Goal: Entertainment & Leisure: Consume media (video, audio)

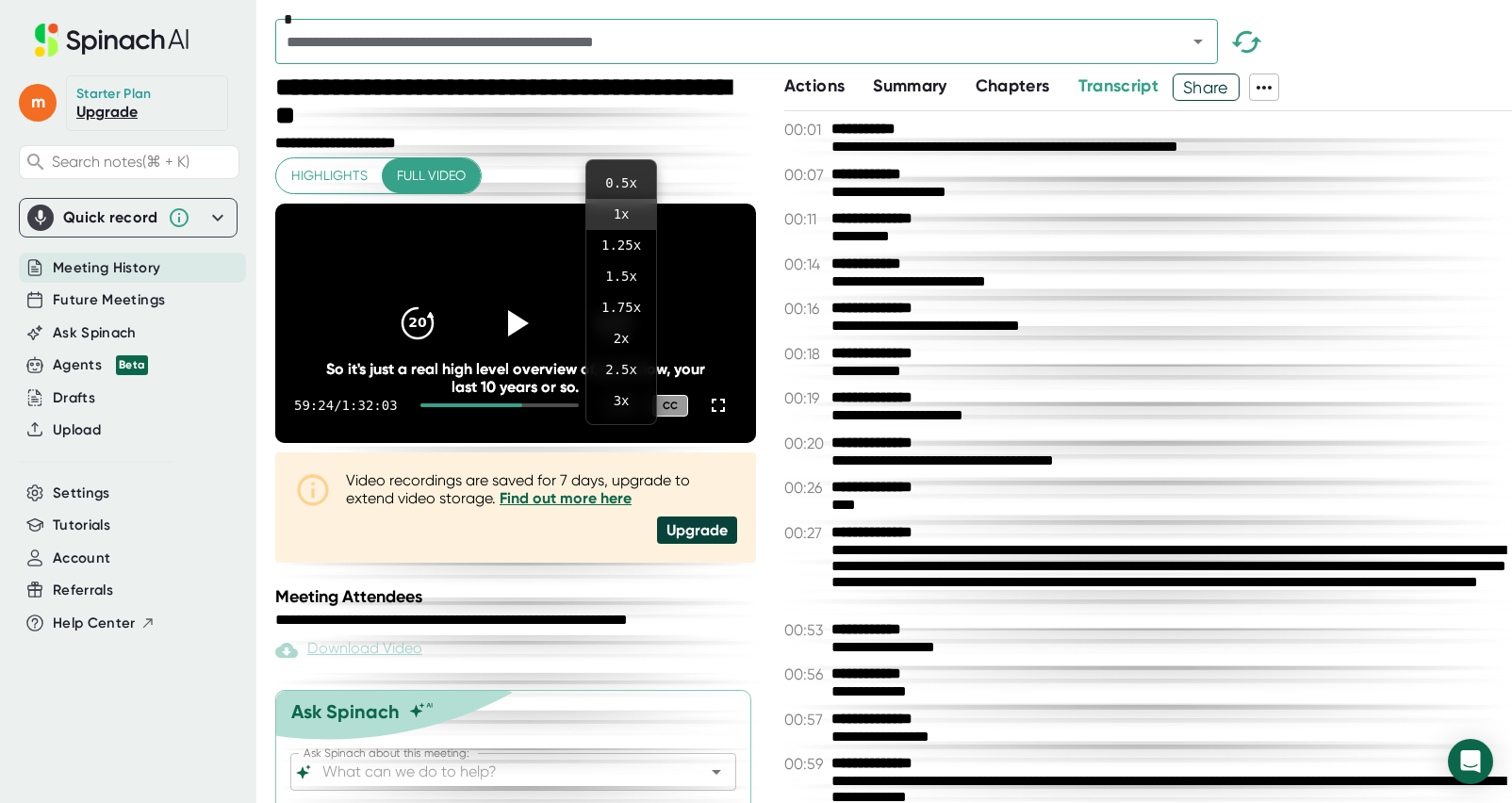
click at [524, 343] on div at bounding box center [756, 401] width 1512 height 803
click at [533, 334] on icon at bounding box center [516, 323] width 47 height 47
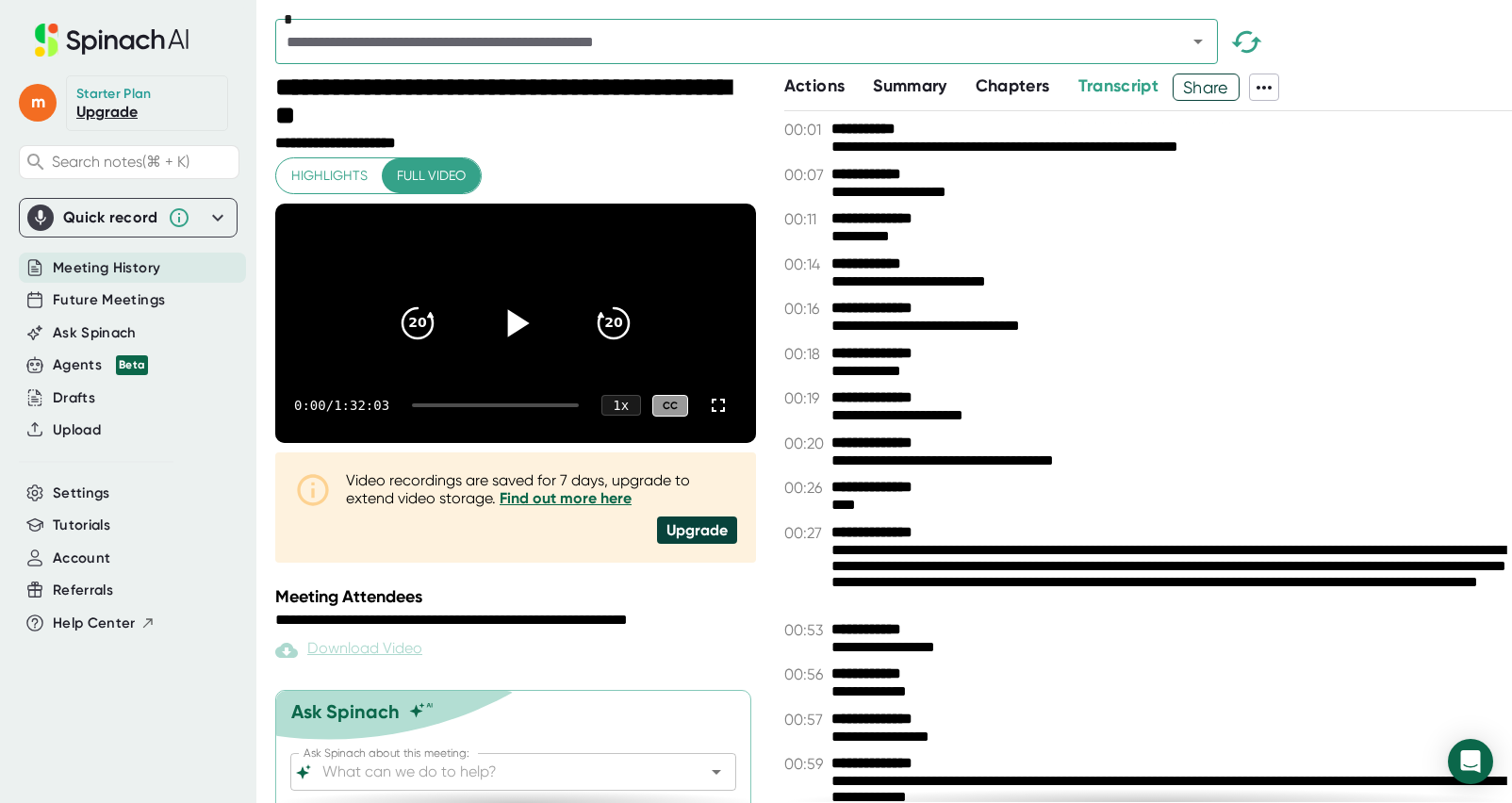
click at [515, 347] on icon at bounding box center [516, 323] width 47 height 47
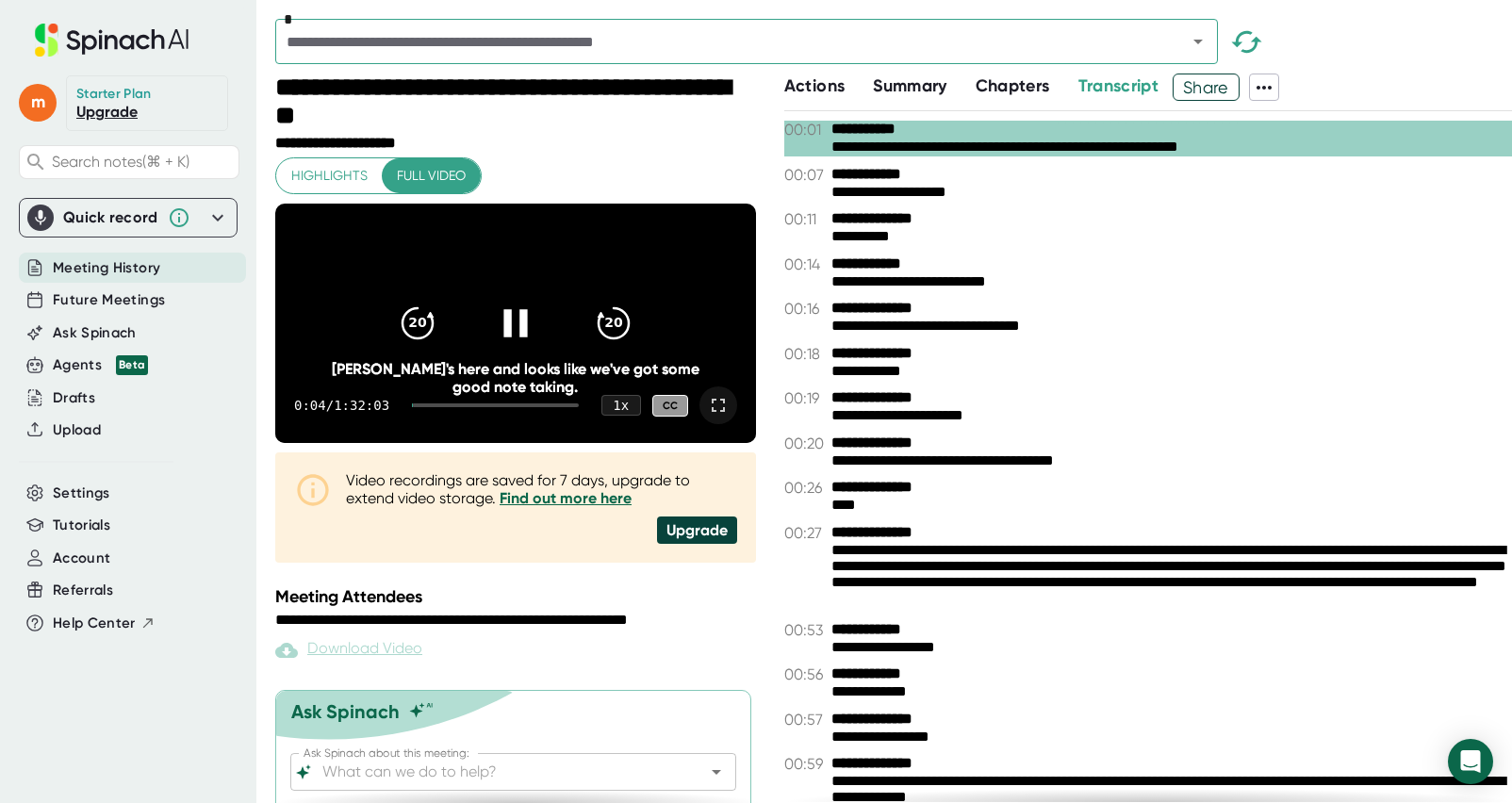
click at [721, 417] on icon at bounding box center [718, 405] width 23 height 23
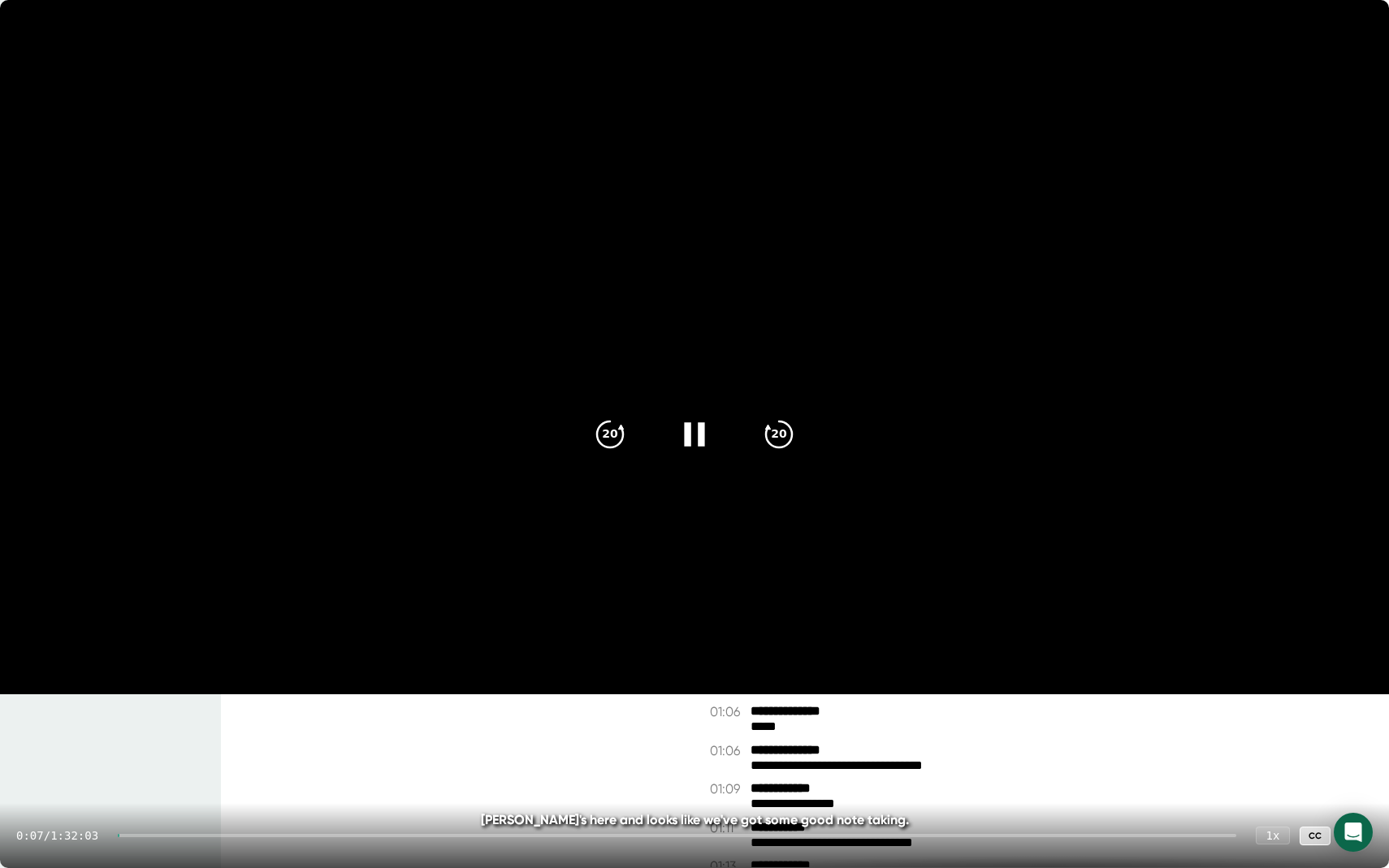
click at [883, 691] on div "0:07 / 1:32:03 1 x CC" at bounding box center [694, 836] width 1389 height 65
click at [879, 691] on div at bounding box center [677, 836] width 1119 height 3
click at [699, 452] on div at bounding box center [694, 434] width 69 height 69
click at [695, 438] on icon at bounding box center [697, 434] width 19 height 24
click at [691, 430] on icon at bounding box center [694, 434] width 41 height 41
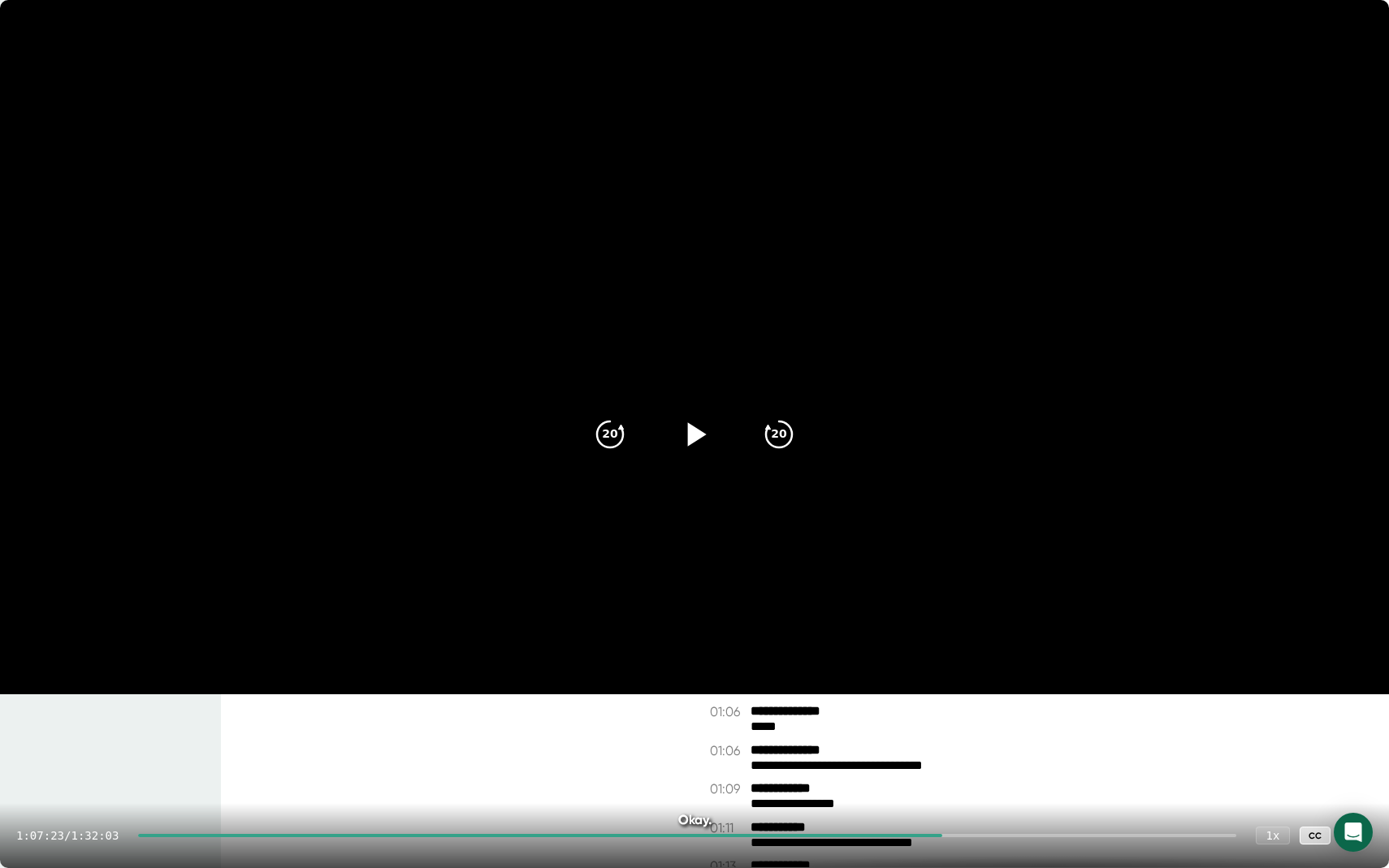
click at [691, 434] on icon at bounding box center [697, 434] width 19 height 24
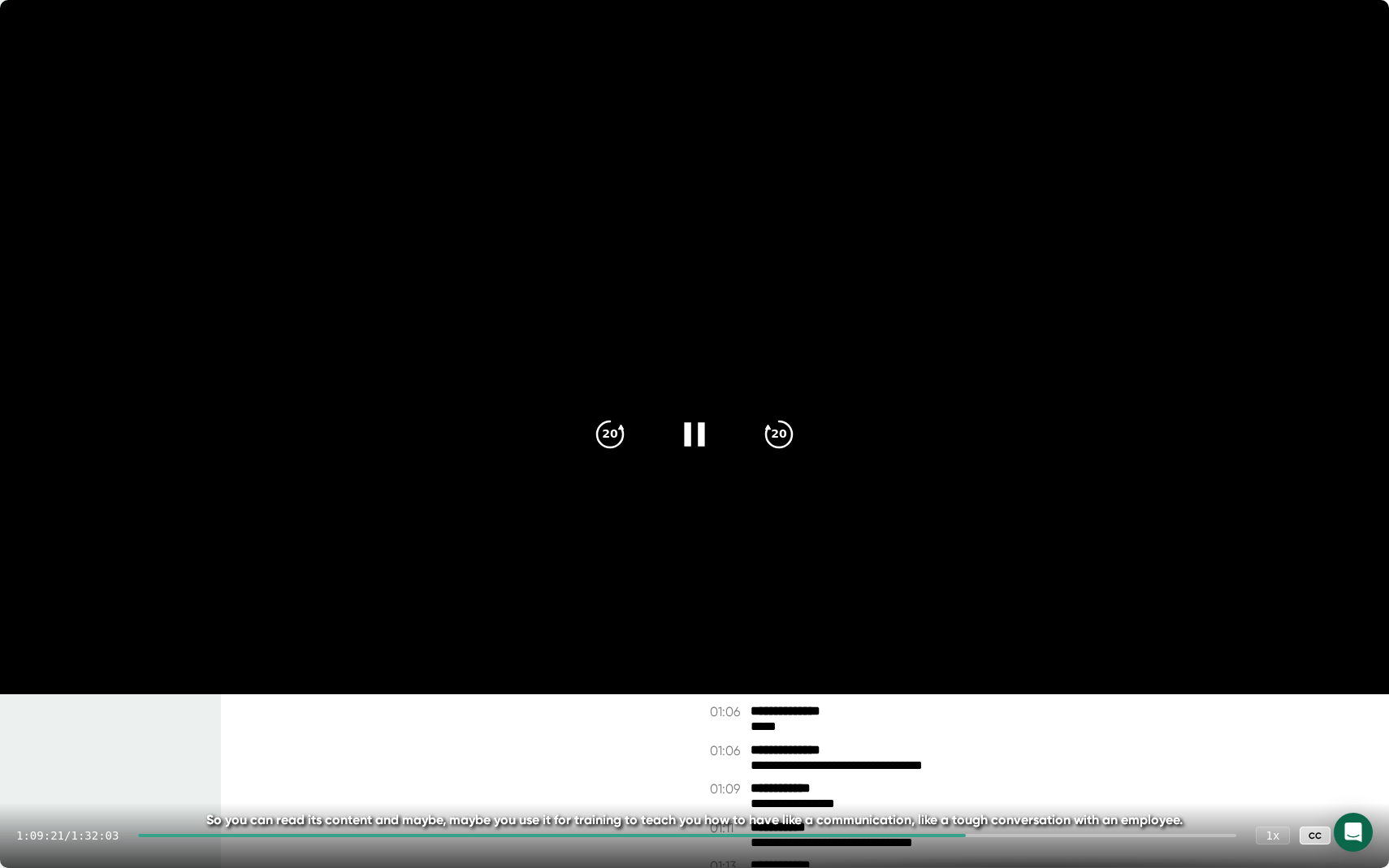
click at [854, 683] on video at bounding box center [694, 347] width 1389 height 694
click at [699, 444] on icon at bounding box center [694, 434] width 41 height 41
click at [980, 691] on div "1:09:23 / 1:32:03 1 x CC" at bounding box center [694, 836] width 1389 height 65
click at [974, 691] on div "1:09:24 / 1:32:03 1 x CC" at bounding box center [694, 836] width 1389 height 65
click at [966, 691] on div at bounding box center [551, 836] width 827 height 3
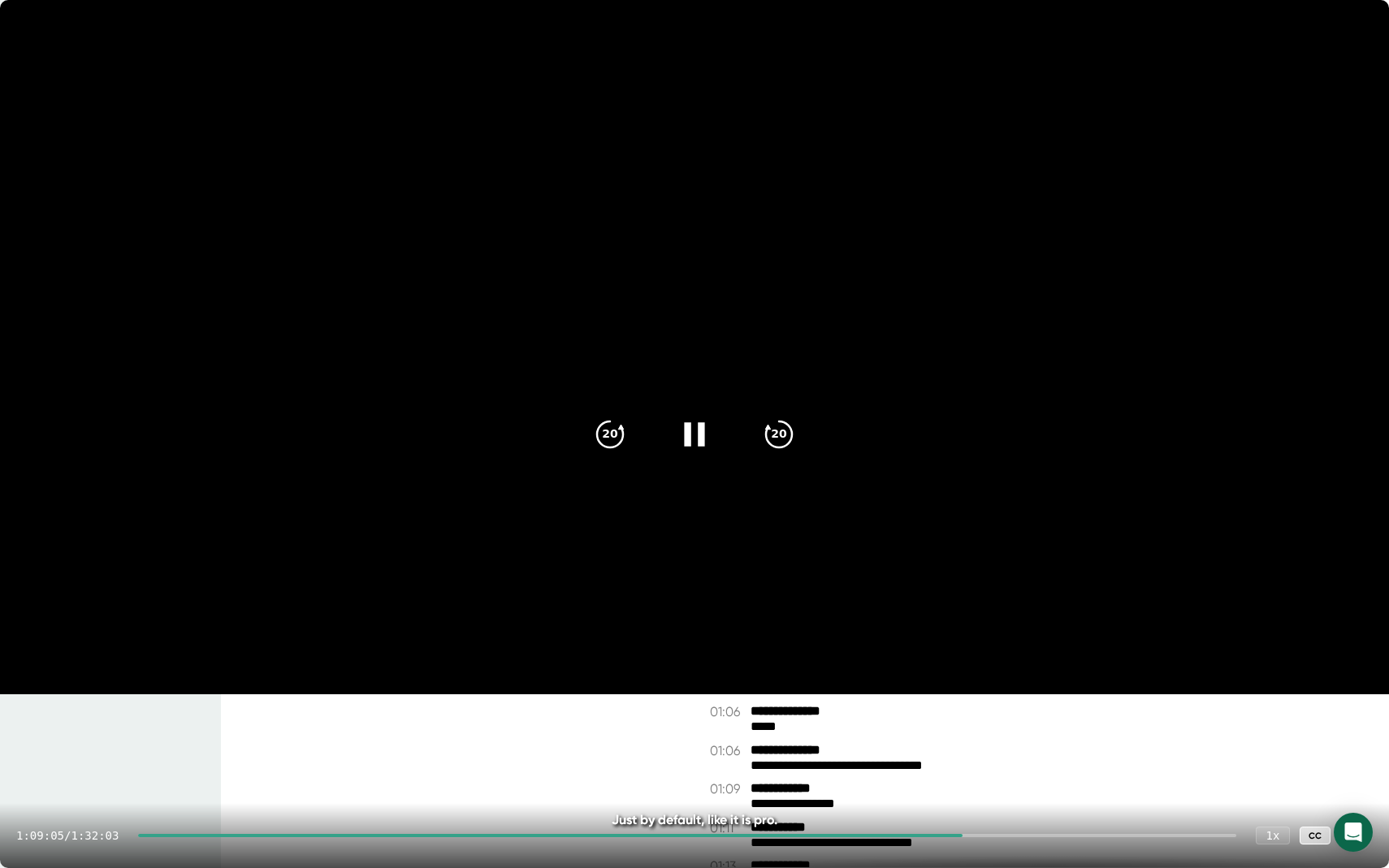
click at [982, 691] on div "1:09:05 / 1:32:03 1 x CC" at bounding box center [694, 836] width 1389 height 65
click at [1276, 691] on div "1 x" at bounding box center [1273, 835] width 36 height 19
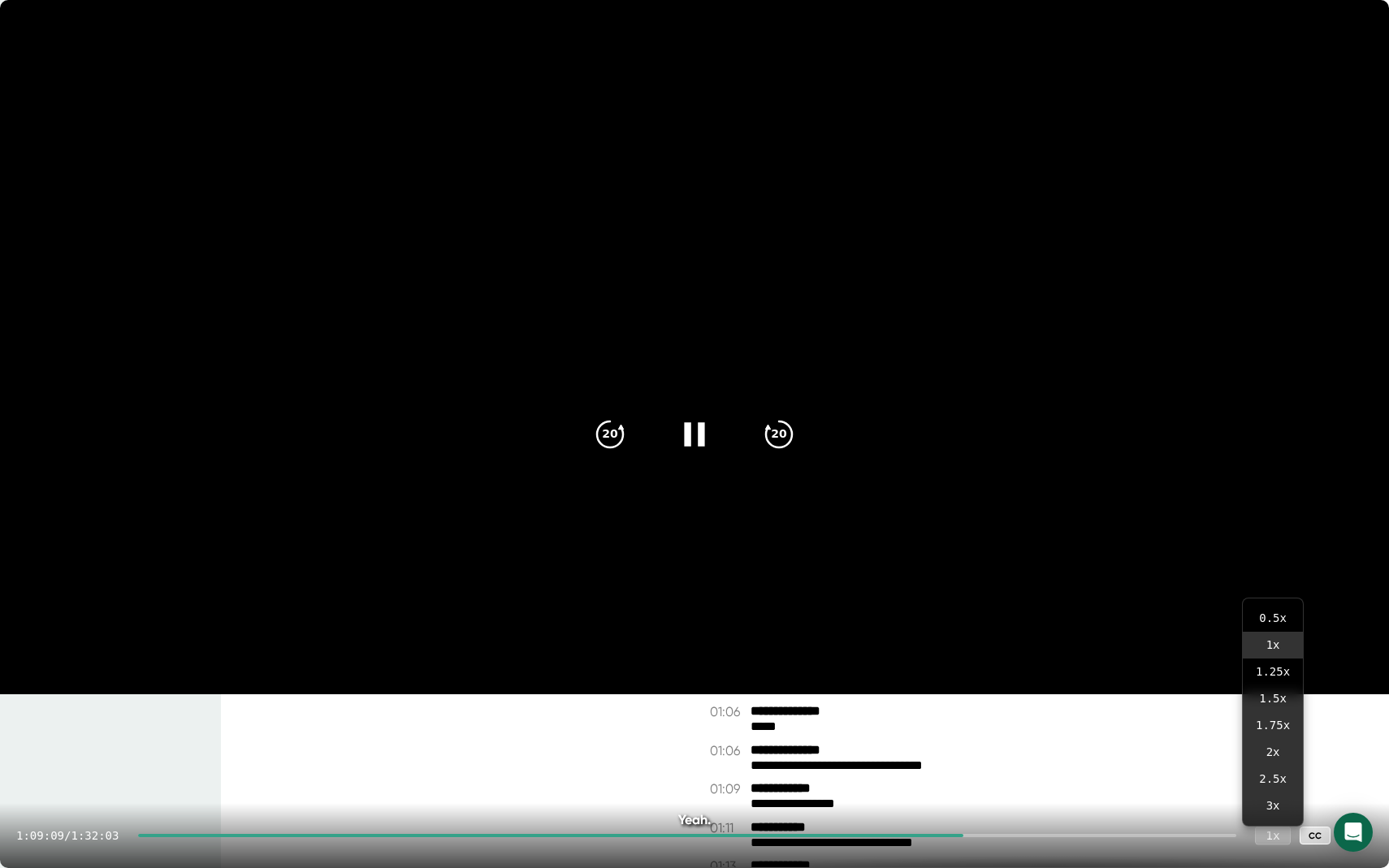
click at [1283, 691] on div "1 x" at bounding box center [1273, 835] width 36 height 19
click at [980, 691] on div at bounding box center [687, 836] width 1098 height 3
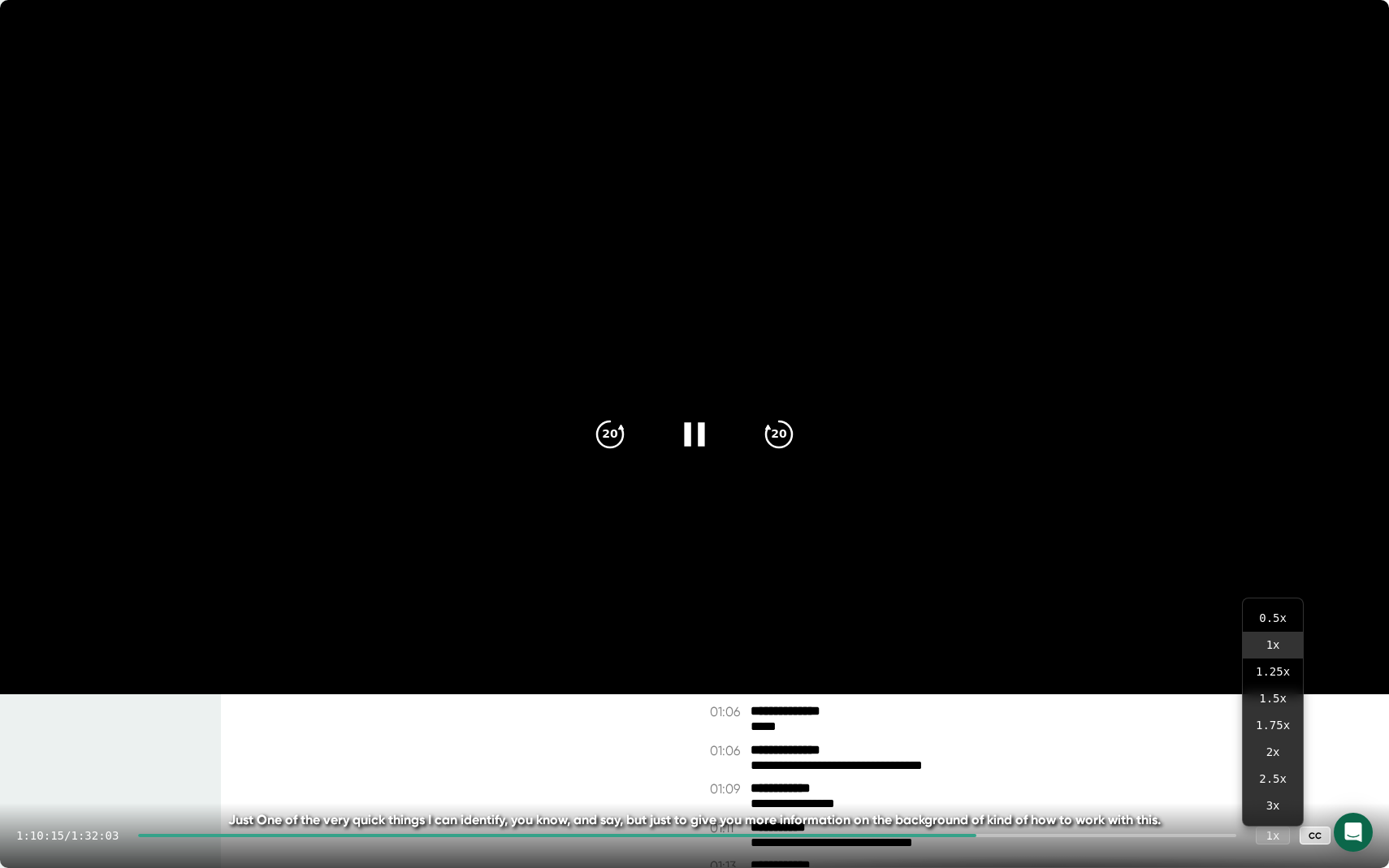
click at [980, 691] on div at bounding box center [687, 836] width 1098 height 3
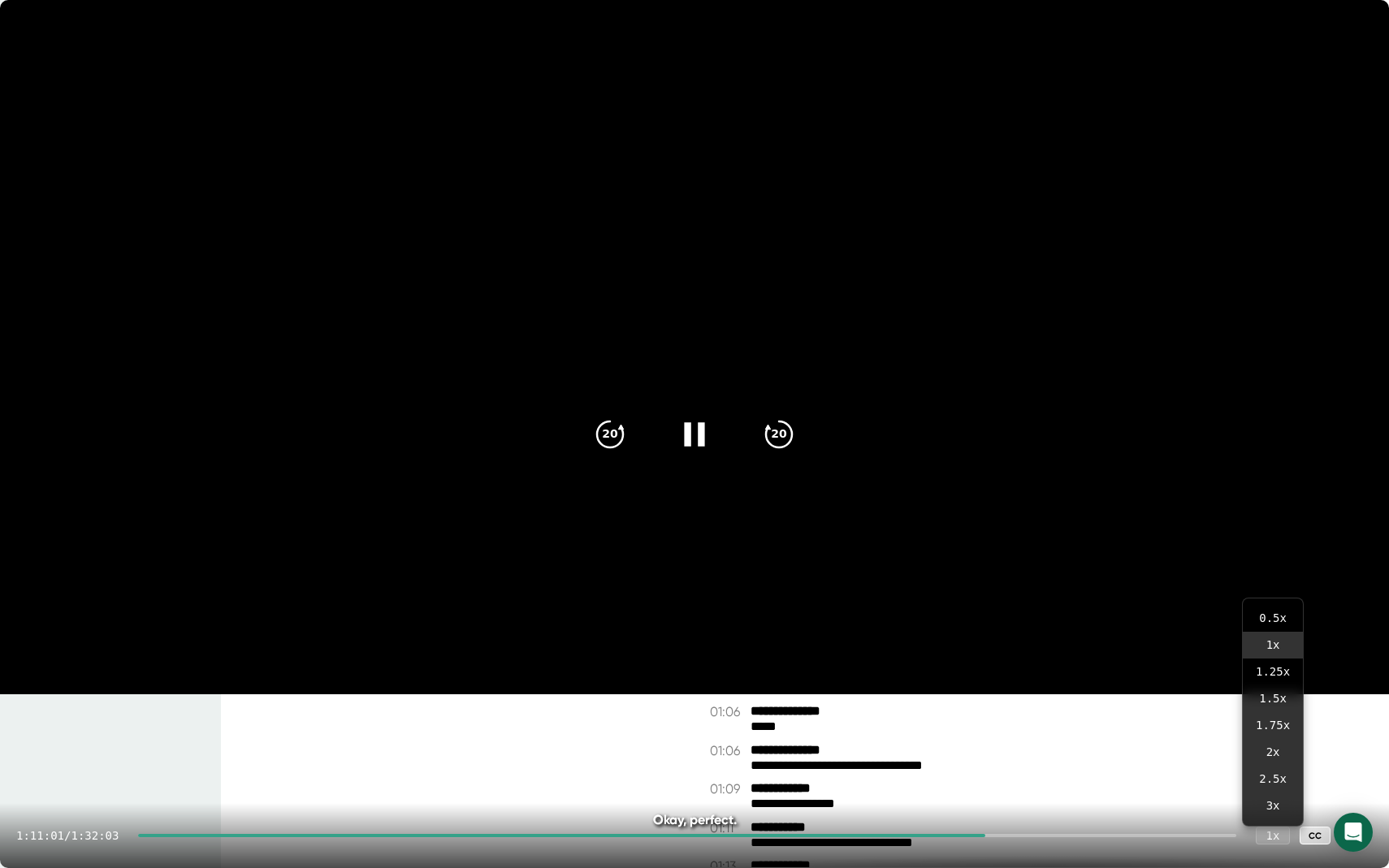
click at [1002, 691] on div at bounding box center [687, 836] width 1098 height 3
click at [522, 341] on video at bounding box center [694, 347] width 1389 height 694
click at [702, 436] on icon at bounding box center [694, 434] width 41 height 41
click at [704, 429] on icon at bounding box center [694, 434] width 41 height 41
click at [699, 438] on icon at bounding box center [697, 434] width 19 height 24
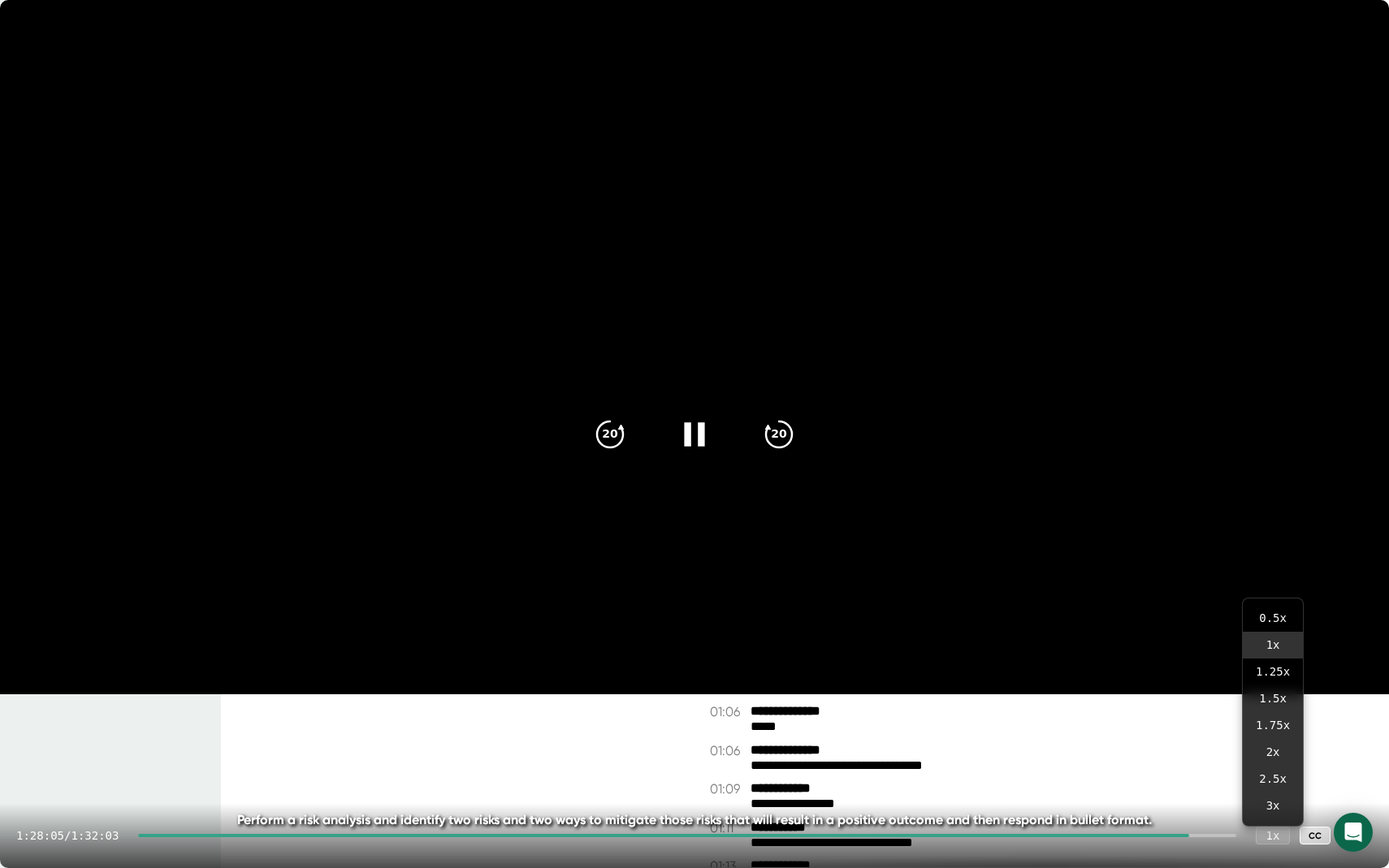
click at [693, 448] on icon at bounding box center [694, 434] width 41 height 41
click at [695, 436] on icon at bounding box center [697, 434] width 19 height 24
click at [1275, 691] on div "1:28:20 / 1:32:03 1 x CC" at bounding box center [694, 836] width 1389 height 65
click at [1275, 691] on div "1 x" at bounding box center [1273, 835] width 36 height 19
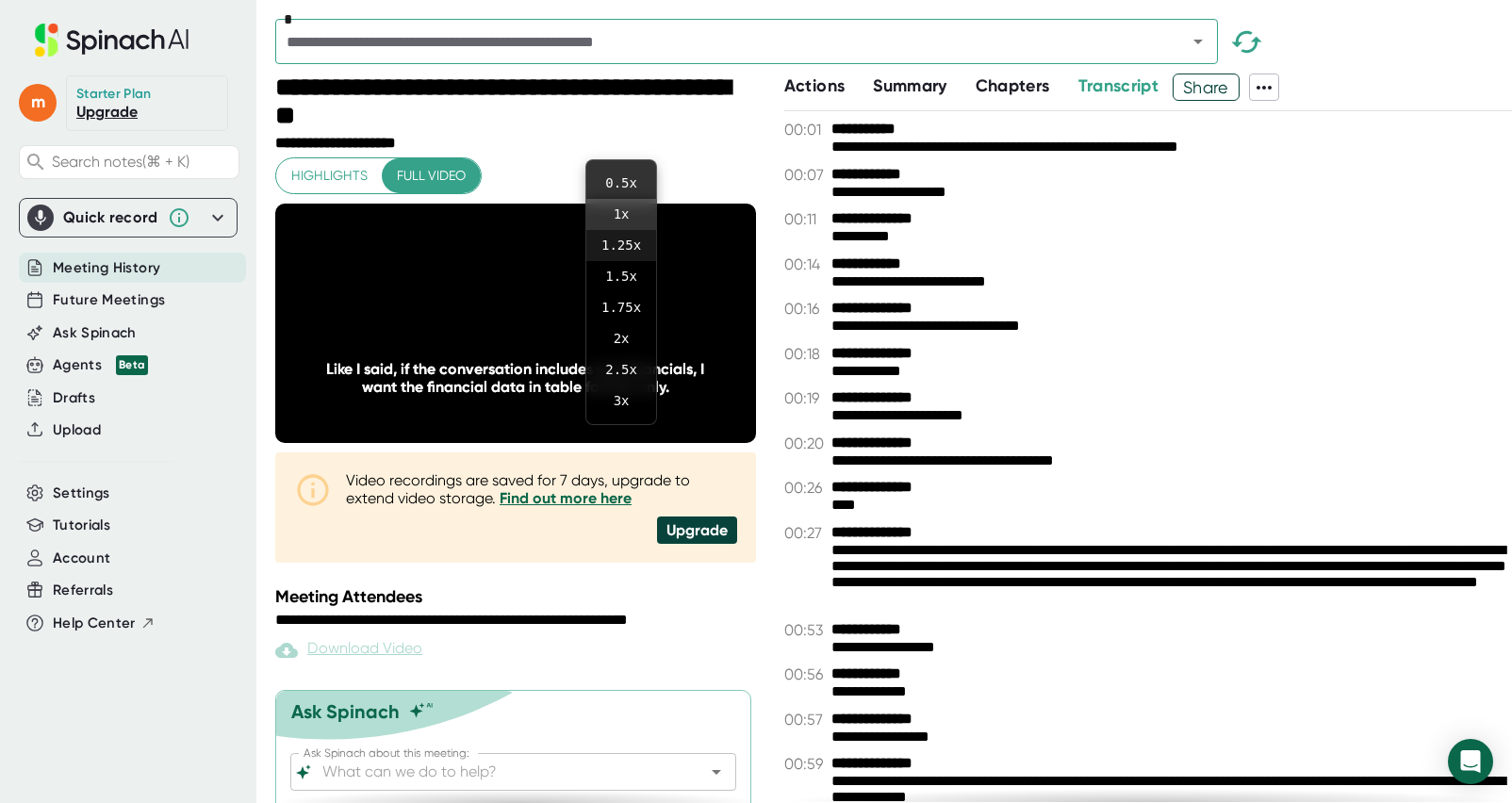
click at [628, 250] on li "1.25 x" at bounding box center [621, 246] width 70 height 31
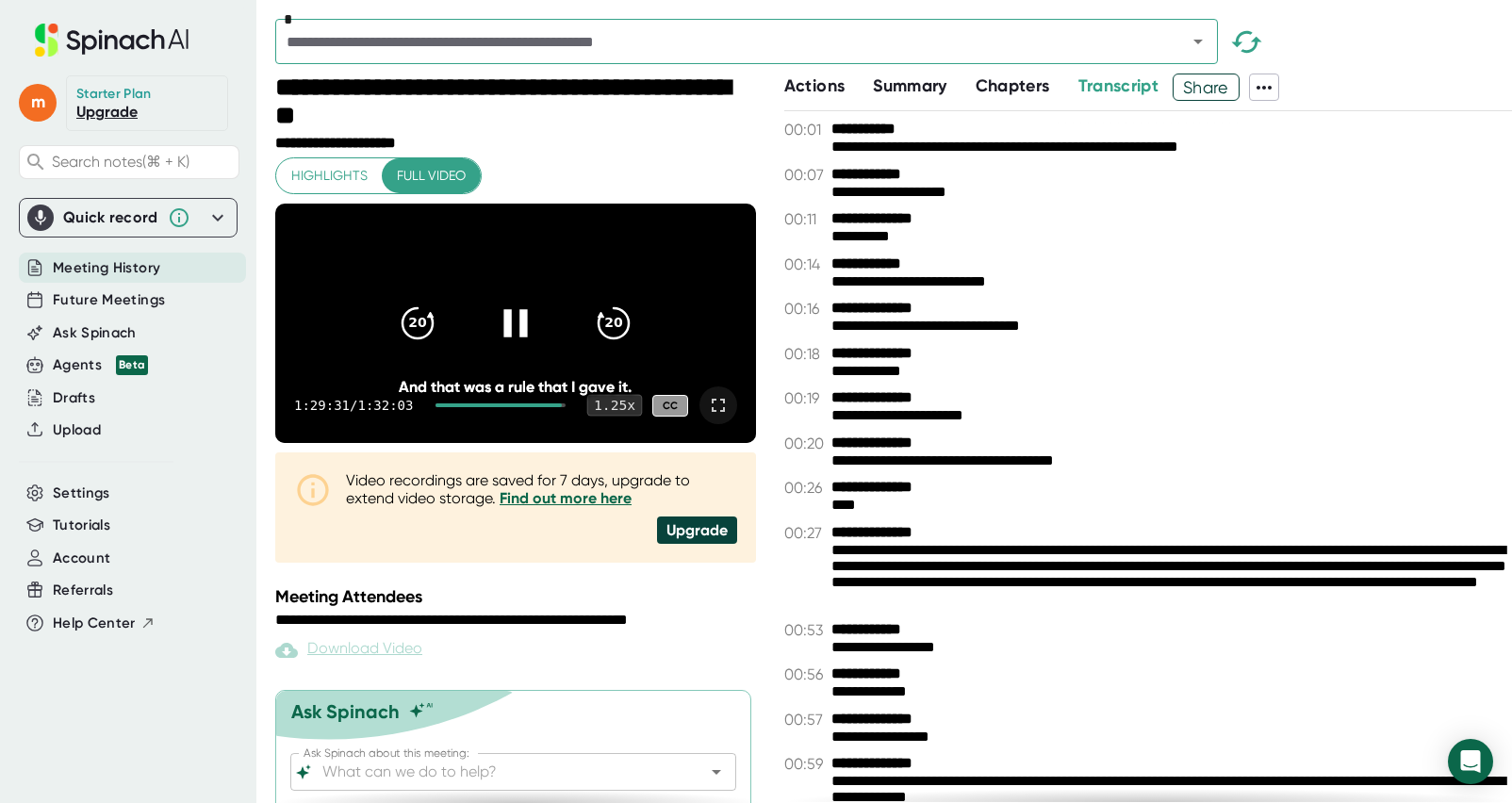
click at [611, 417] on div "1.25 x" at bounding box center [614, 406] width 56 height 22
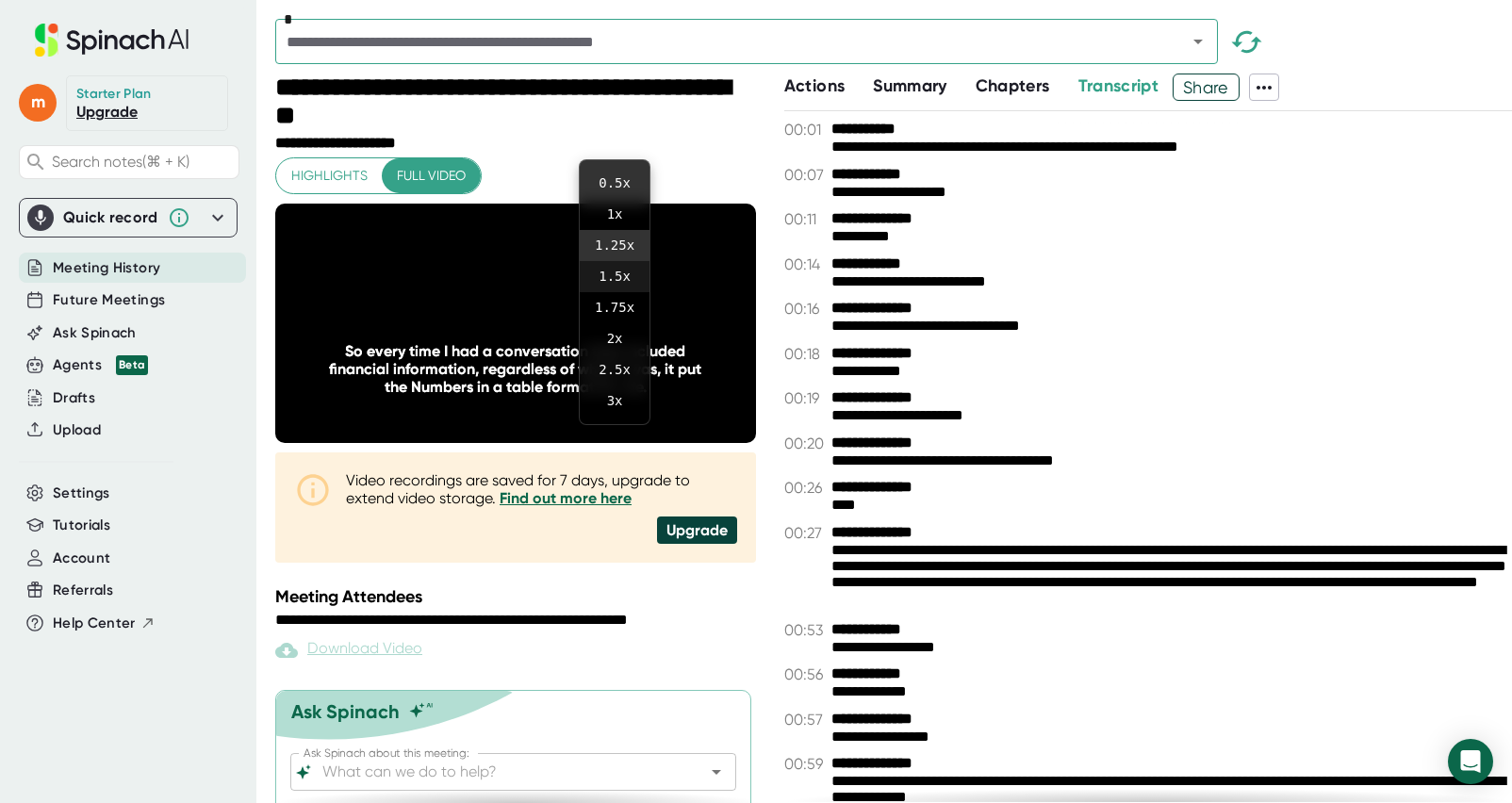
click at [621, 278] on li "1.5 x" at bounding box center [614, 277] width 70 height 31
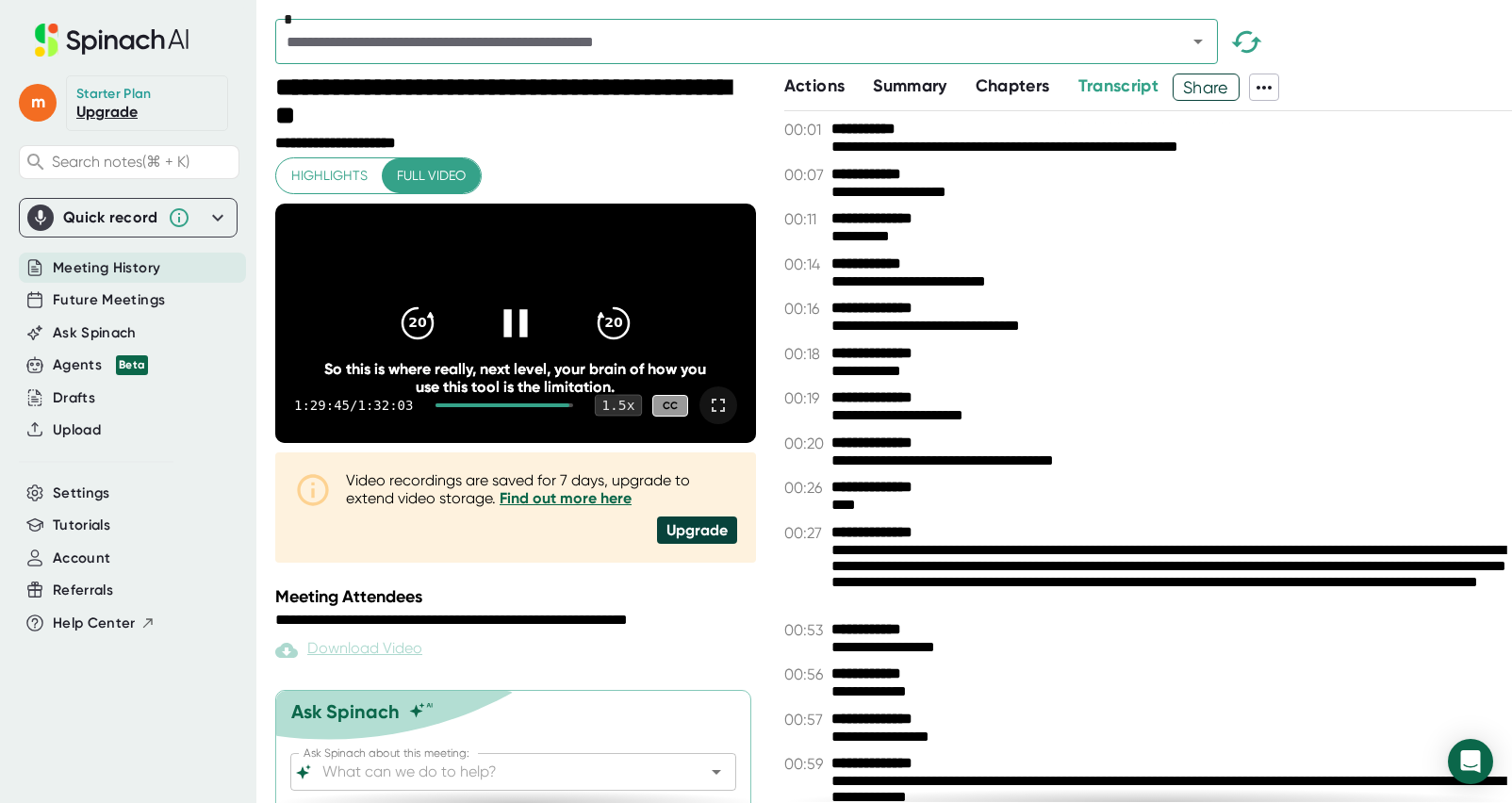
click at [623, 417] on div "1.5 x" at bounding box center [618, 406] width 47 height 22
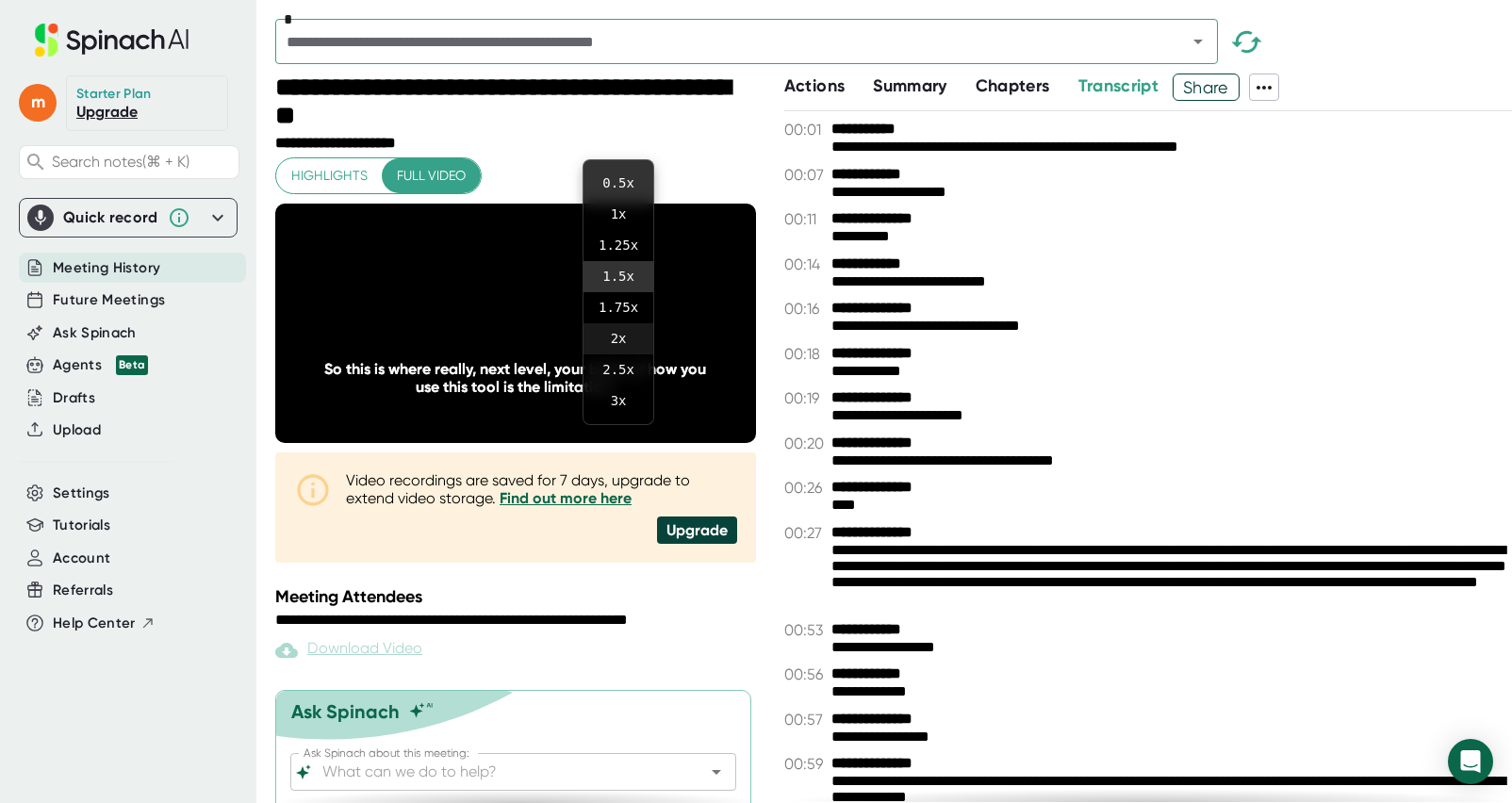
click at [624, 335] on li "2 x" at bounding box center [618, 339] width 70 height 31
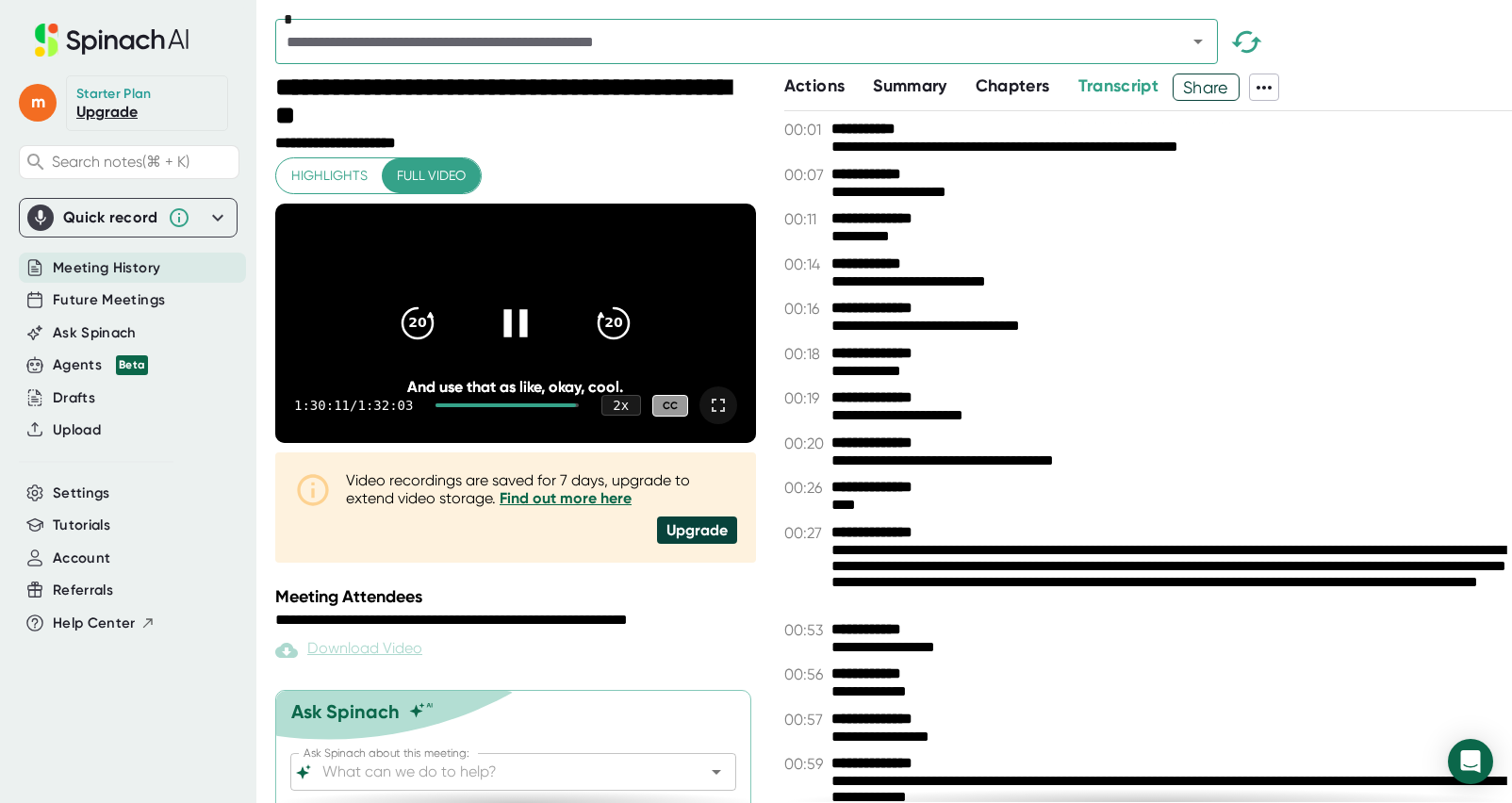
click at [502, 346] on icon at bounding box center [516, 323] width 47 height 47
click at [160, 263] on div "Meeting History" at bounding box center [132, 268] width 227 height 31
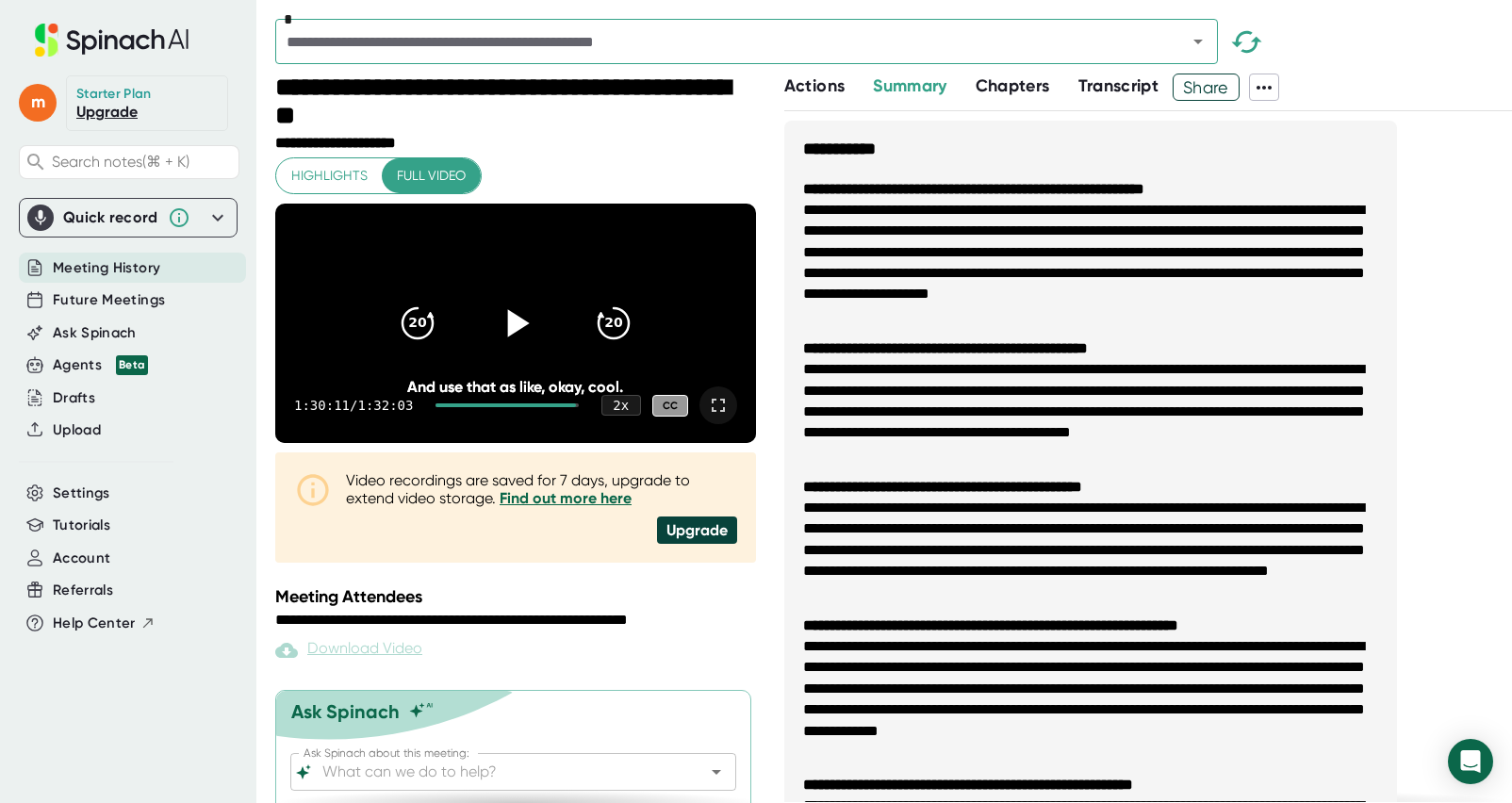
click at [135, 265] on span "Meeting History" at bounding box center [106, 268] width 107 height 22
click at [379, 62] on div "*" at bounding box center [746, 41] width 943 height 45
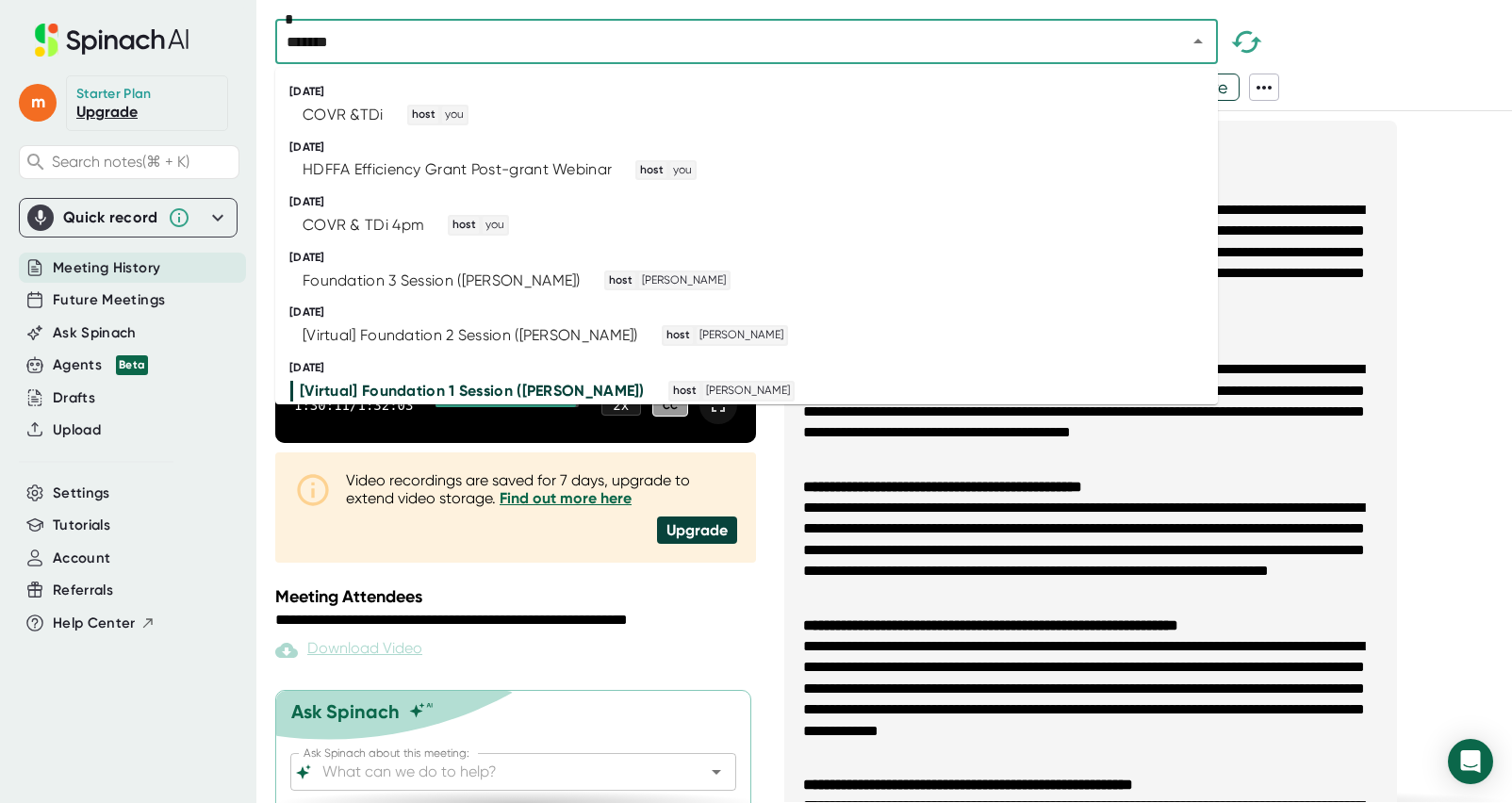
type input "*******"
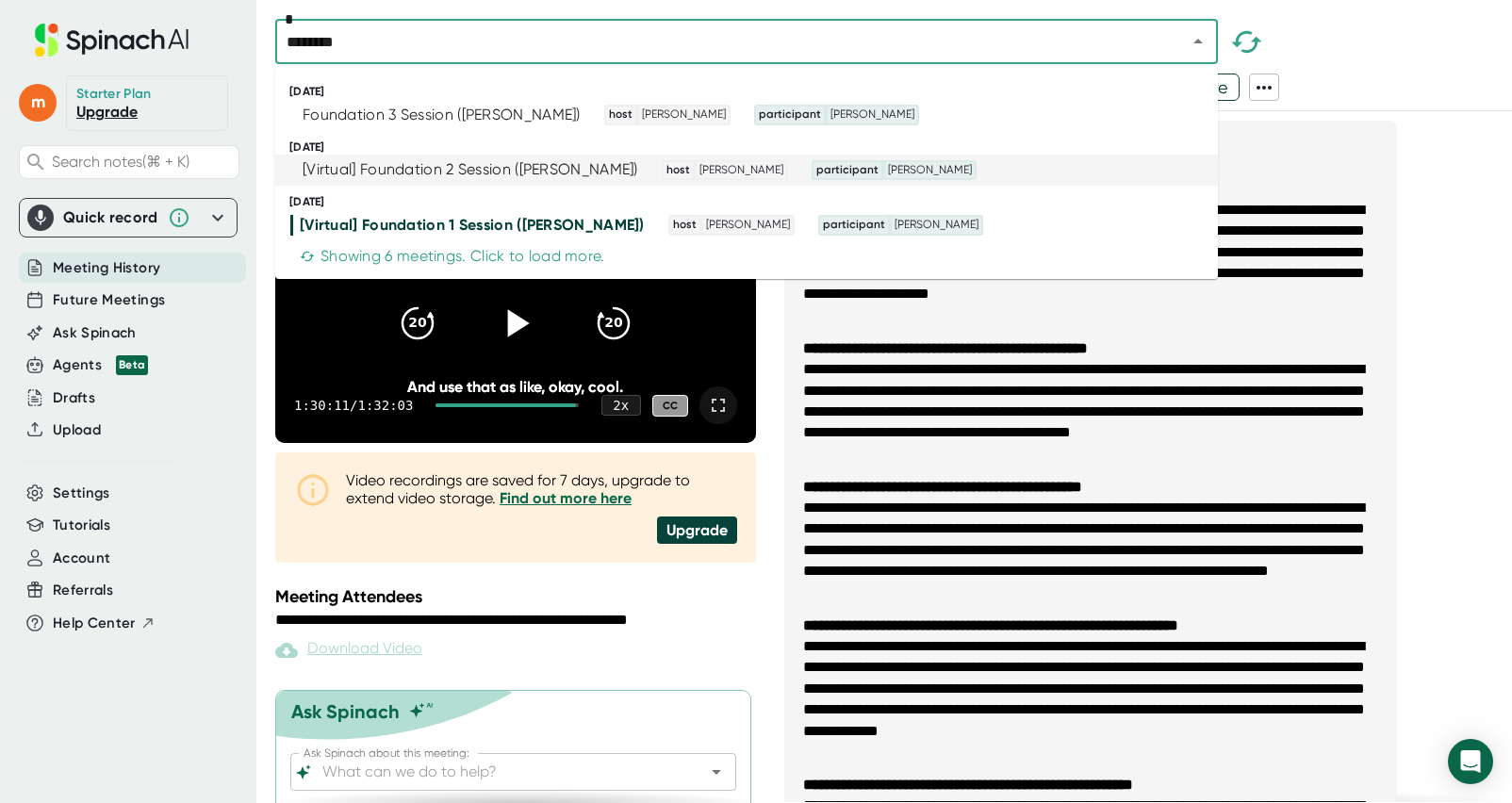
click at [467, 162] on div "[Virtual] Foundation 2 Session ([PERSON_NAME])" at bounding box center [470, 169] width 335 height 19
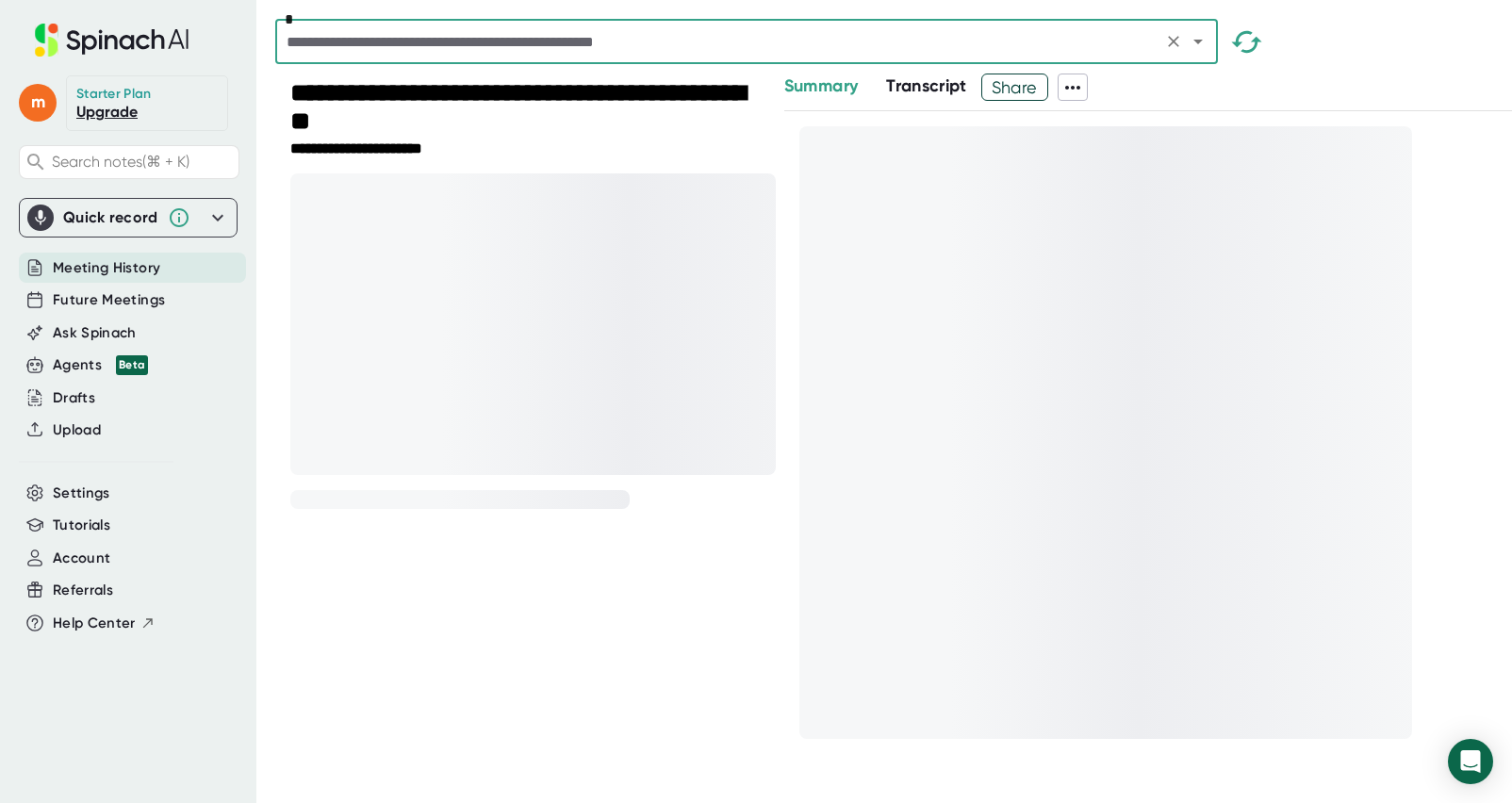
click at [752, 152] on div "**********" at bounding box center [533, 149] width 486 height 18
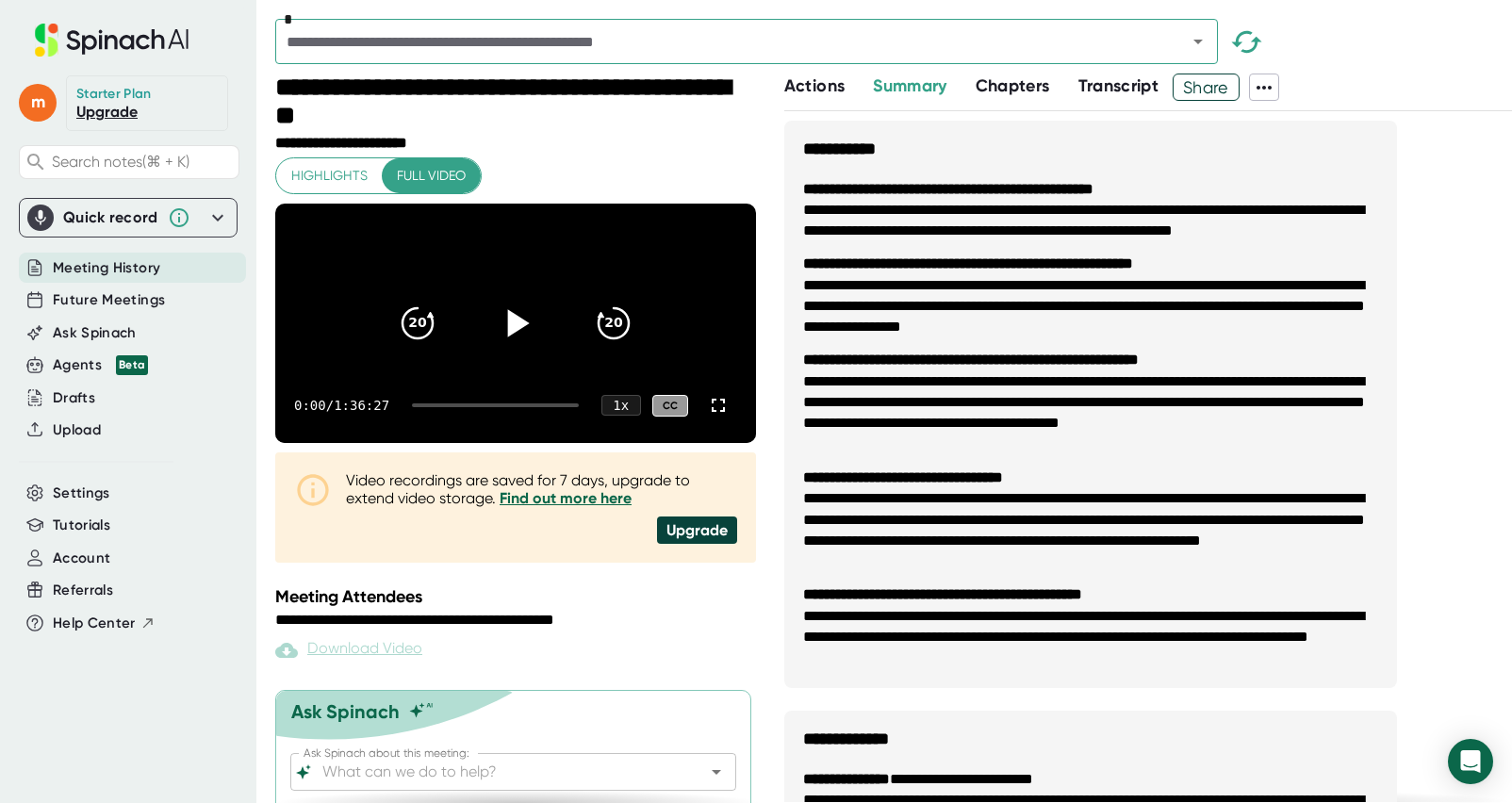
click at [517, 336] on icon at bounding box center [518, 323] width 22 height 28
click at [623, 417] on div "1 x" at bounding box center [621, 406] width 41 height 22
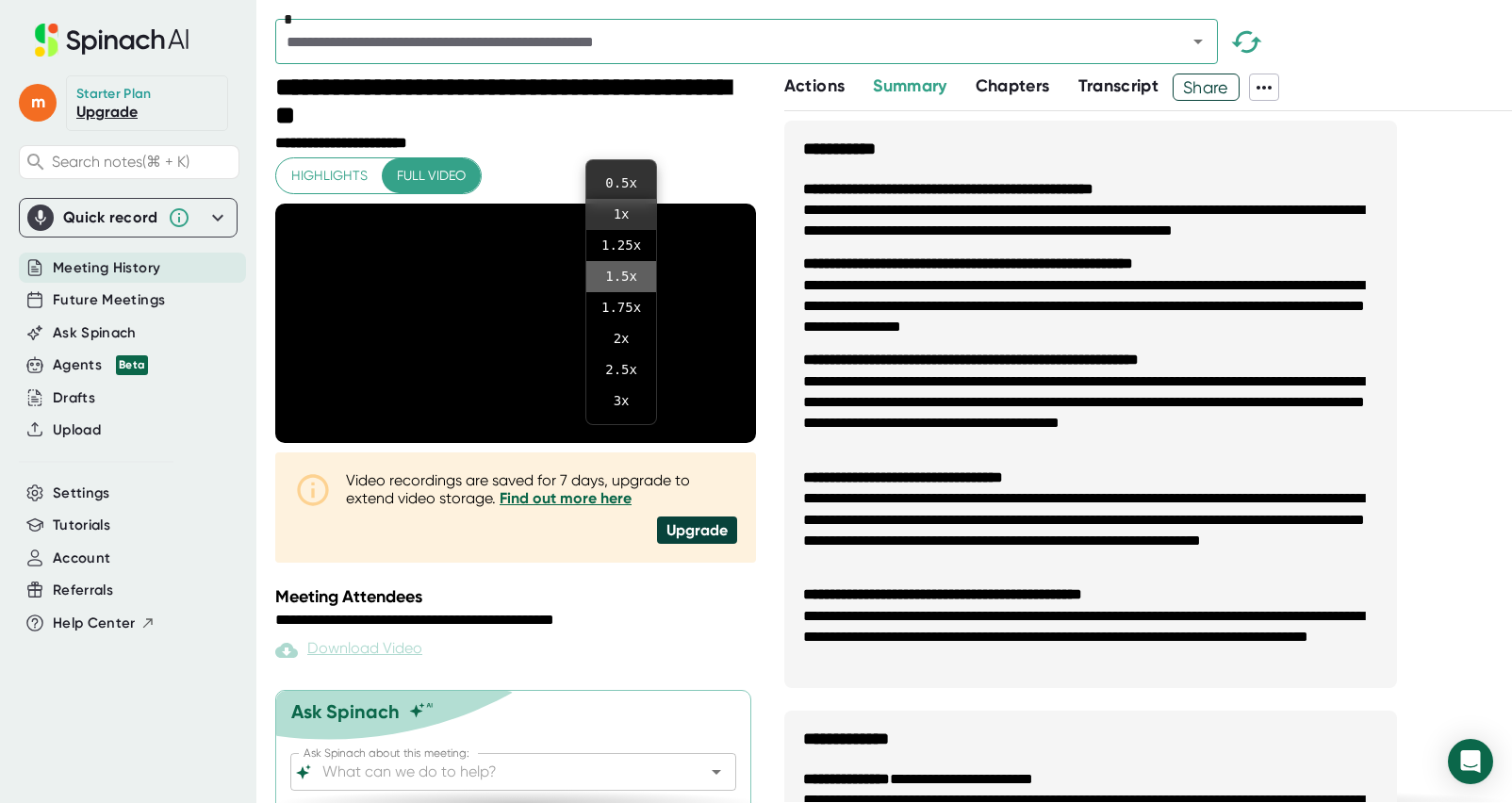
click at [629, 276] on li "1.5 x" at bounding box center [621, 277] width 70 height 31
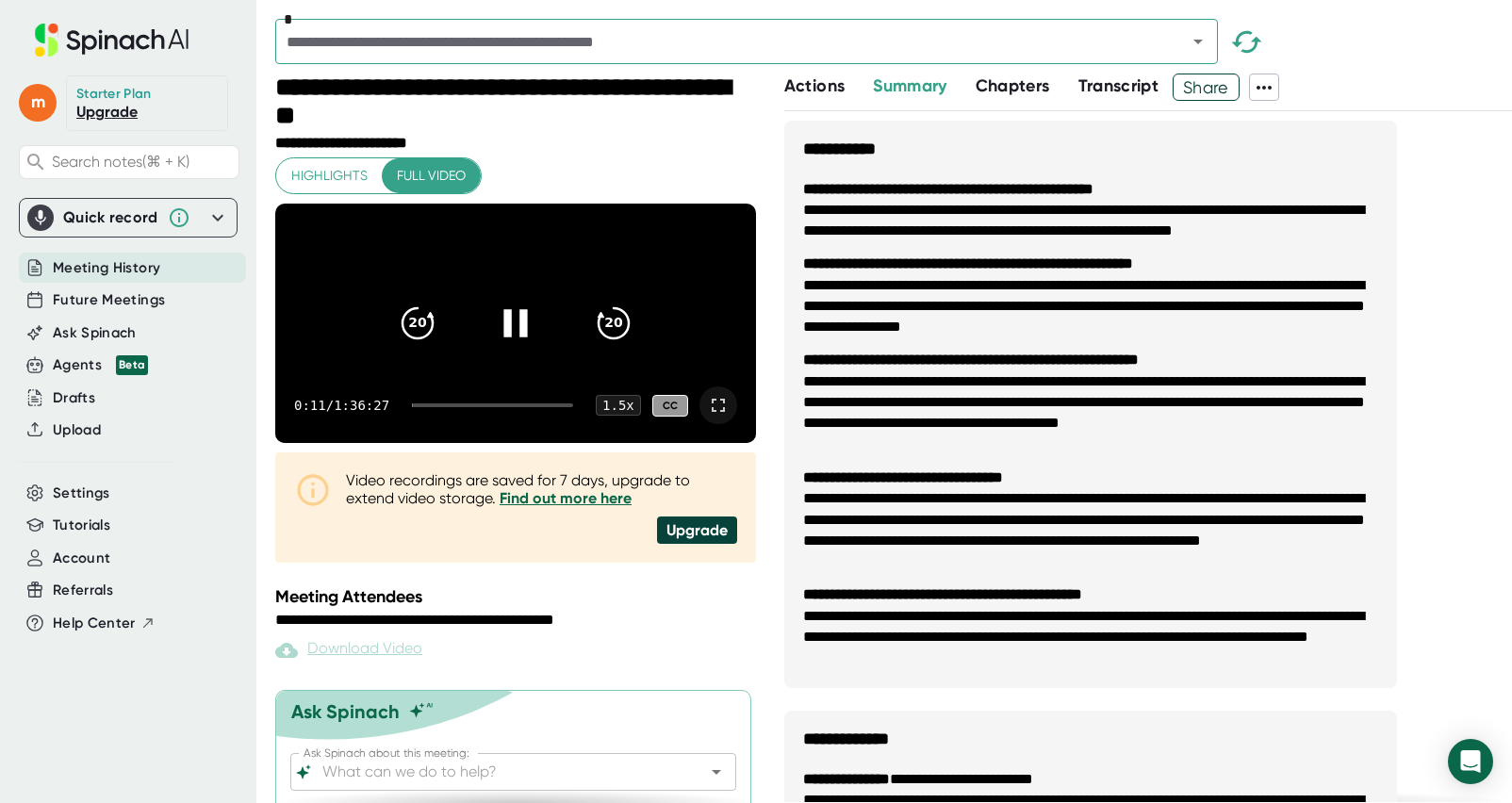
click at [720, 417] on icon at bounding box center [718, 405] width 23 height 23
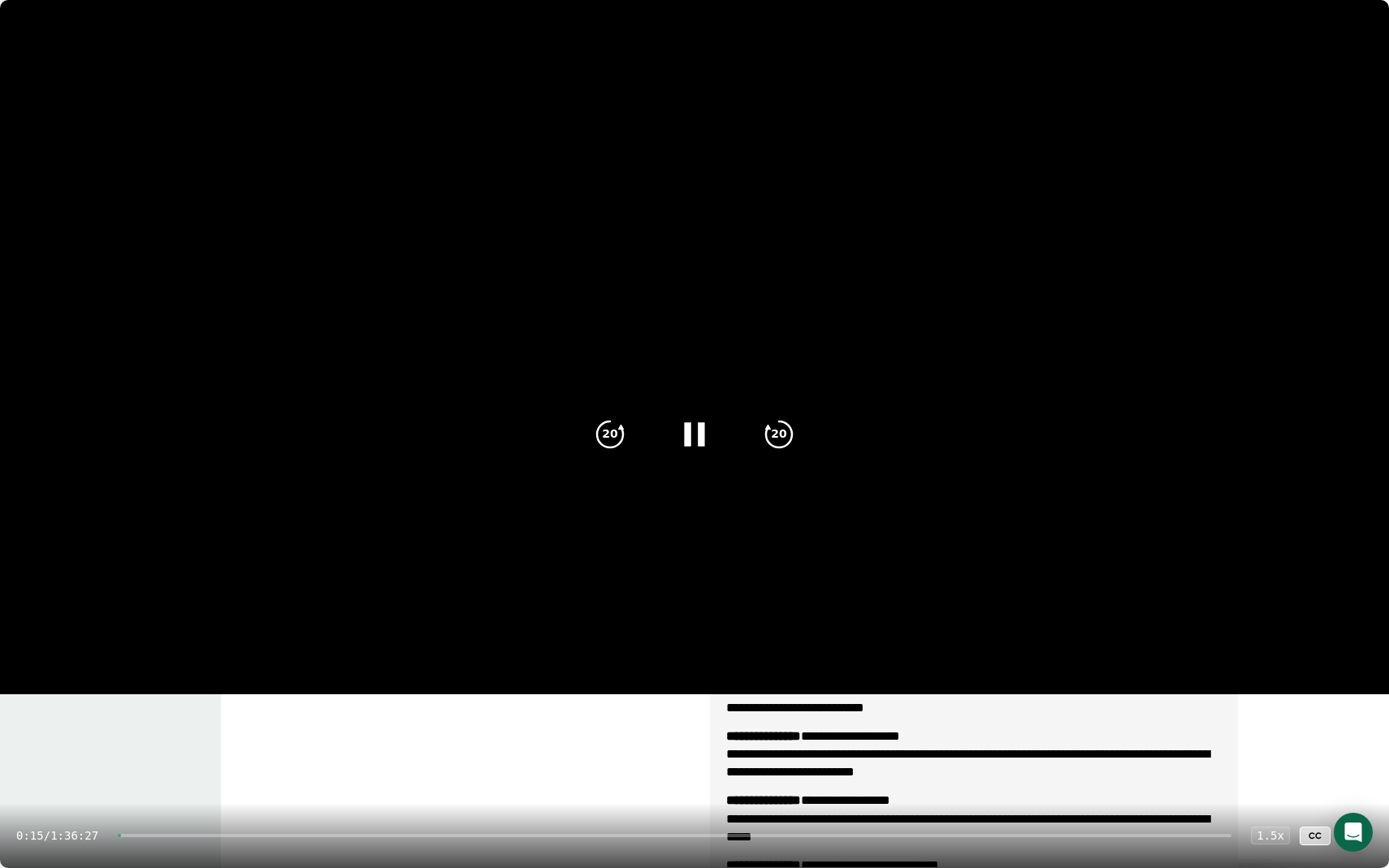
click at [152, 691] on div "0:15 / 1:36:27 1.5 x CC" at bounding box center [694, 836] width 1389 height 65
click at [153, 691] on div "0:17 / 1:36:27 1.5 x CC" at bounding box center [694, 836] width 1389 height 65
click at [153, 691] on div "0:18 / 1:36:27 1.5 x CC" at bounding box center [694, 836] width 1389 height 65
drag, startPoint x: 133, startPoint y: 838, endPoint x: 145, endPoint y: 838, distance: 12.0
click at [145, 691] on div "0:21 / 1:36:27 1.5 x CC" at bounding box center [694, 836] width 1389 height 65
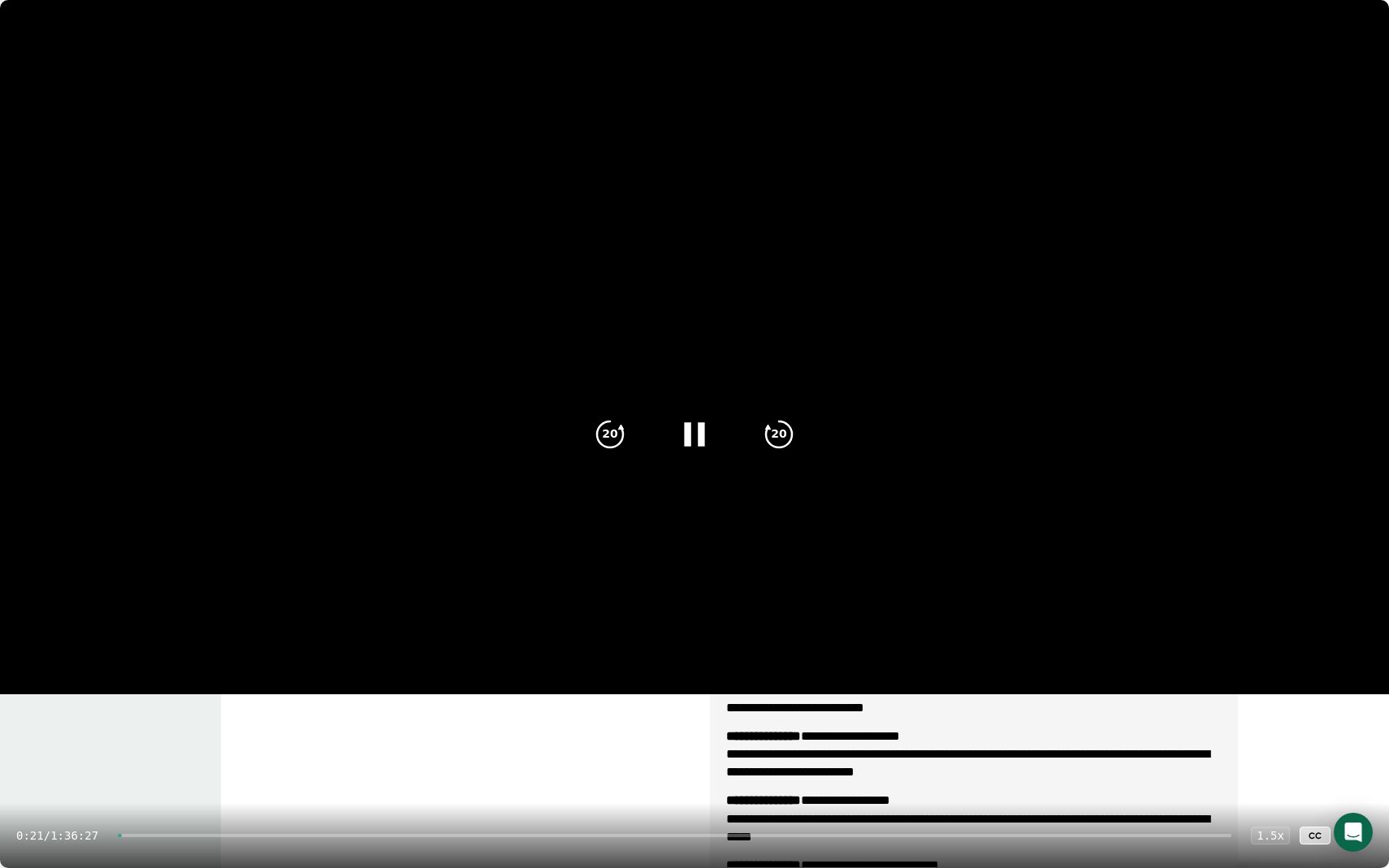
click at [146, 691] on div "0:21 / 1:36:27 1.5 x CC" at bounding box center [694, 836] width 1389 height 65
click at [148, 691] on div "0:23 / 1:36:27 1.5 x CC" at bounding box center [694, 836] width 1389 height 65
click at [151, 691] on div "0:26 / 1:36:27 1.5 x CC" at bounding box center [694, 836] width 1389 height 65
click at [151, 691] on div at bounding box center [674, 836] width 1114 height 3
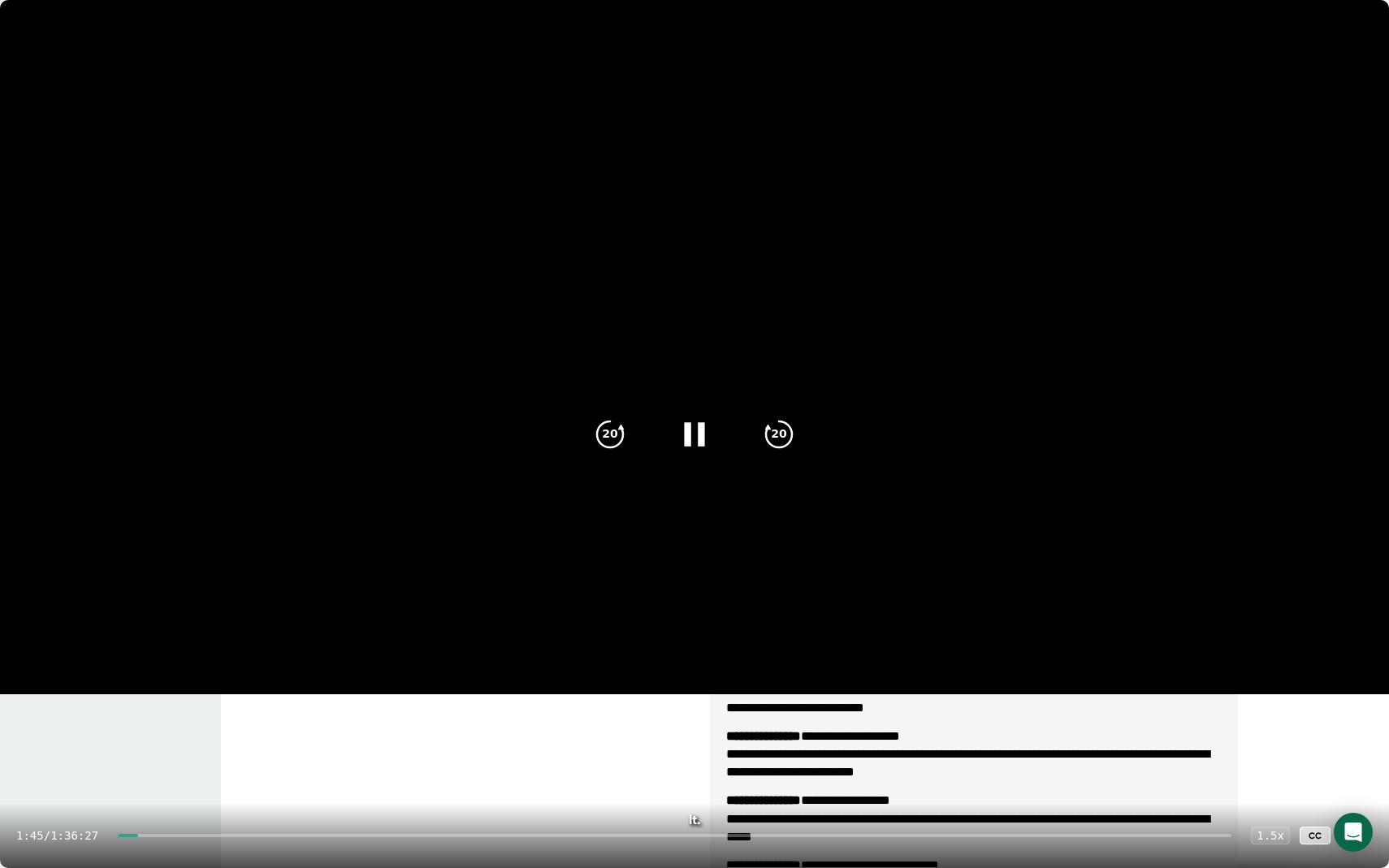
click at [169, 691] on div at bounding box center [674, 836] width 1114 height 3
click at [192, 691] on div at bounding box center [674, 836] width 1114 height 3
click at [212, 691] on div "5:28 / 1:36:27 1.5 x CC" at bounding box center [694, 836] width 1389 height 65
click at [208, 691] on div at bounding box center [674, 836] width 1114 height 3
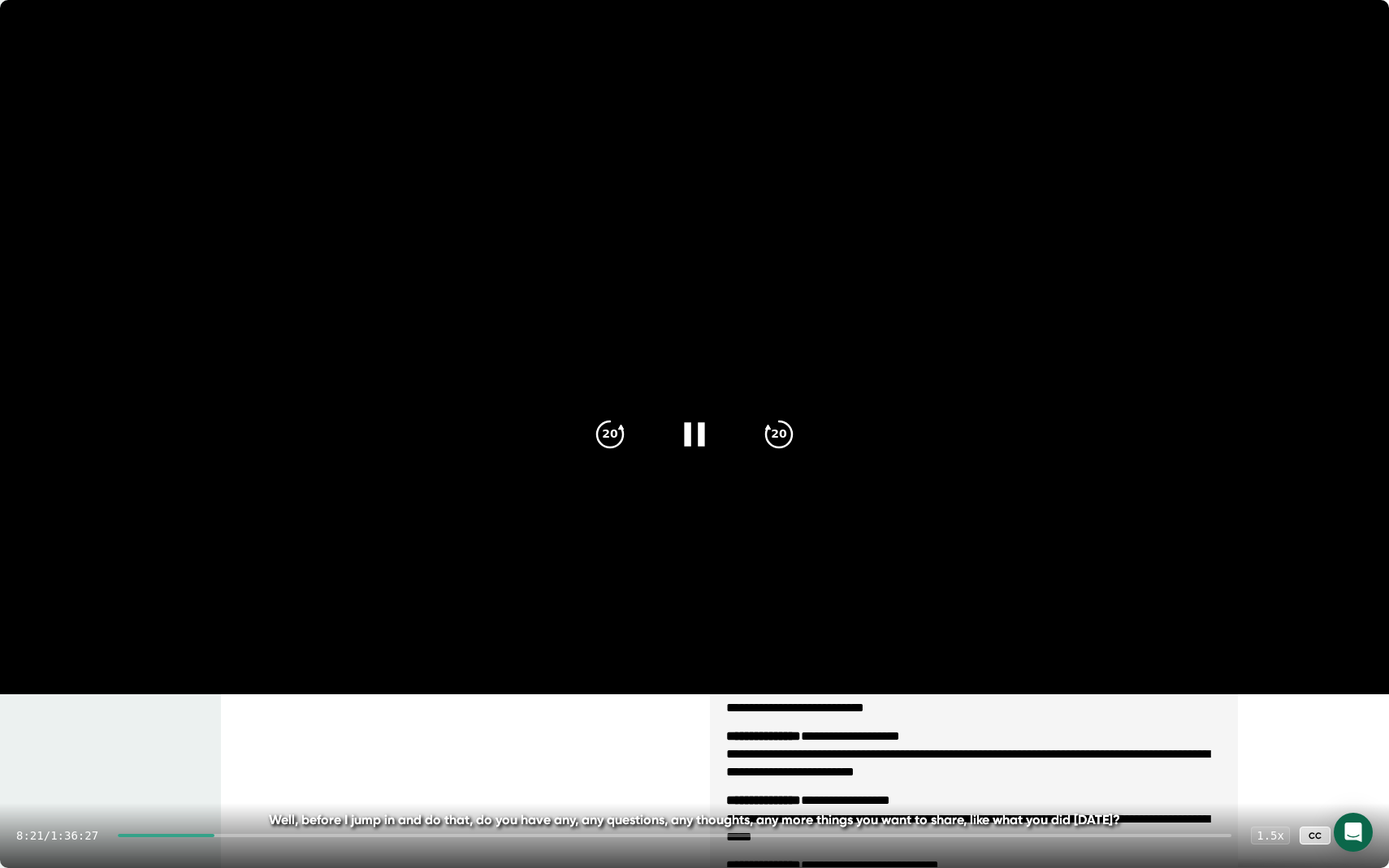
click at [245, 691] on div at bounding box center [674, 836] width 1114 height 3
click at [252, 691] on div at bounding box center [674, 836] width 1114 height 3
click at [285, 691] on div at bounding box center [678, 836] width 1107 height 3
click at [307, 691] on div "12:57 / 1:36:27 1.5 x CC" at bounding box center [694, 836] width 1389 height 65
click at [306, 691] on div at bounding box center [678, 836] width 1107 height 3
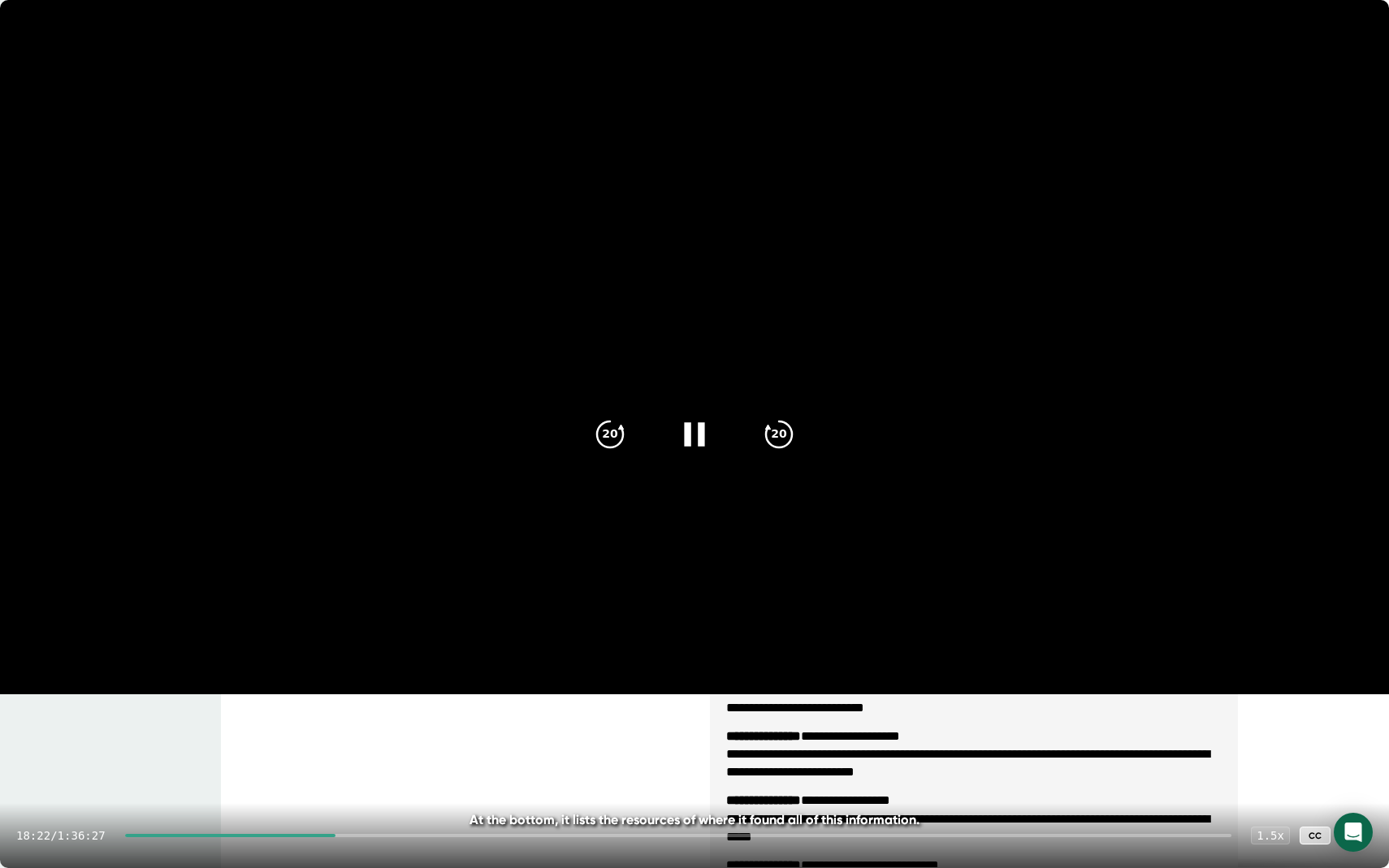
click at [376, 691] on div at bounding box center [678, 836] width 1107 height 3
click at [400, 691] on div at bounding box center [678, 836] width 1107 height 3
click at [391, 691] on div at bounding box center [260, 836] width 269 height 3
click at [704, 452] on div at bounding box center [694, 434] width 69 height 69
click at [699, 439] on icon at bounding box center [694, 434] width 41 height 41
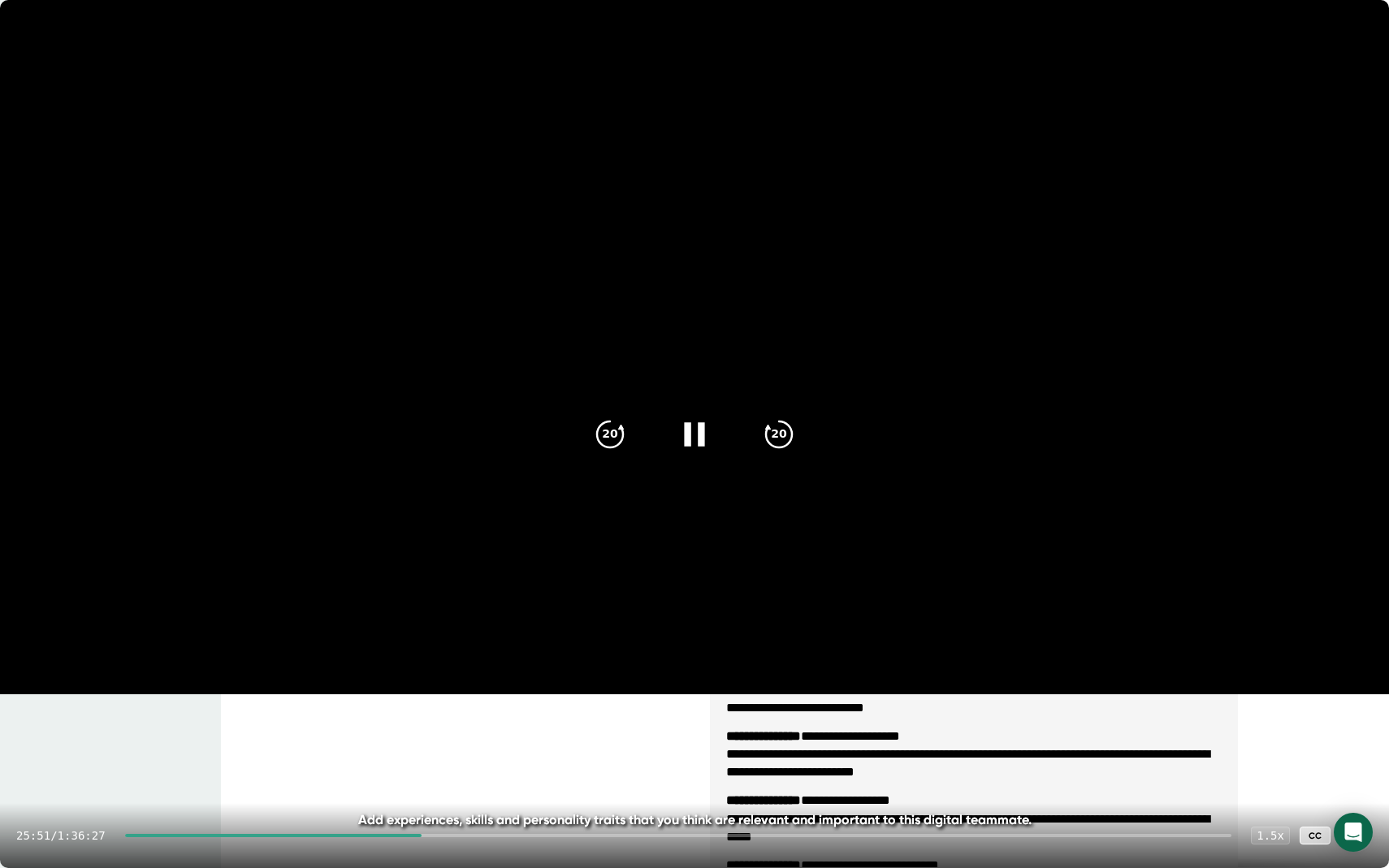
click at [606, 359] on video at bounding box center [694, 347] width 1389 height 694
click at [692, 438] on icon at bounding box center [697, 434] width 19 height 24
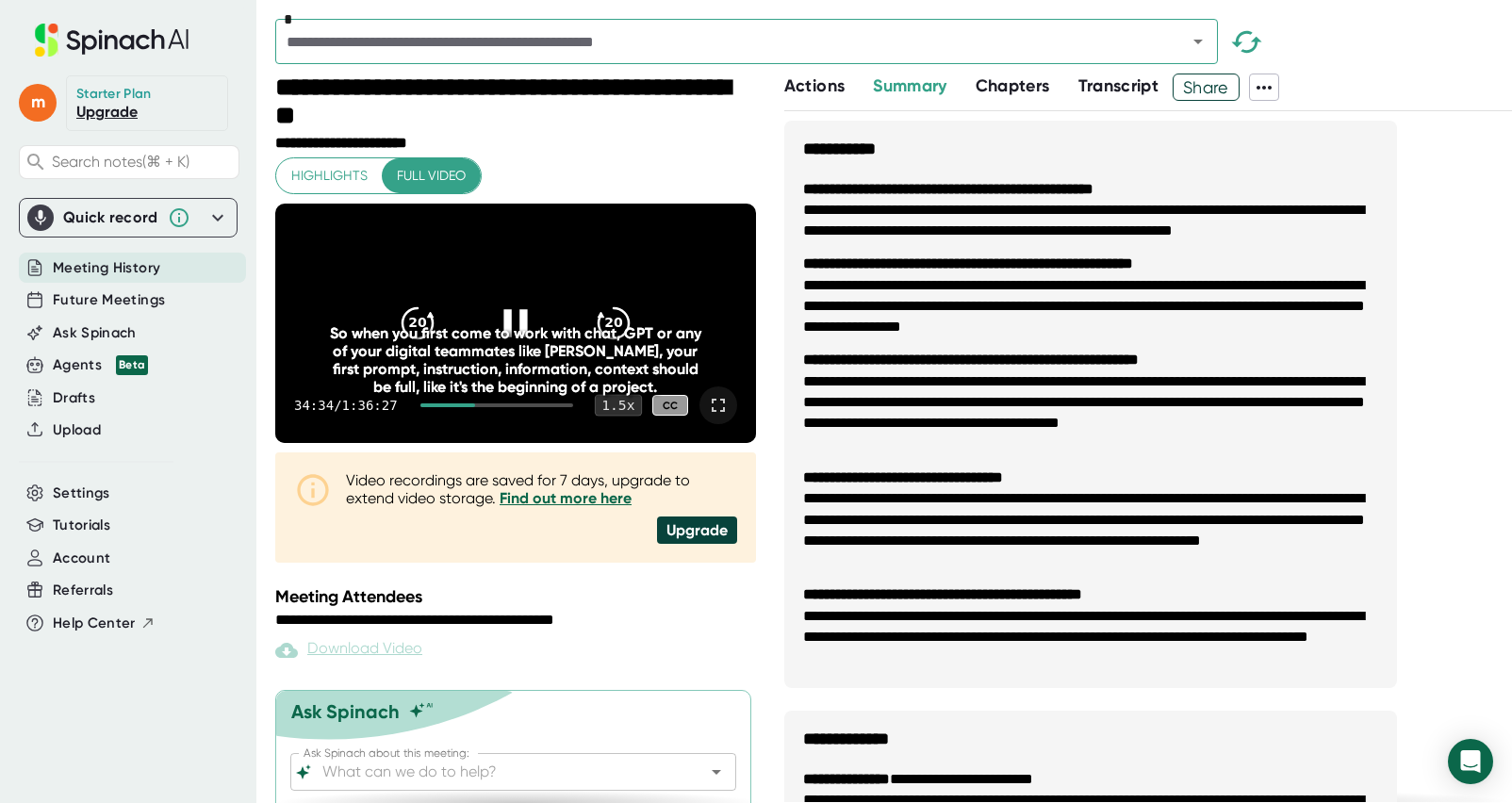
click at [624, 417] on div "1.5 x" at bounding box center [618, 406] width 47 height 22
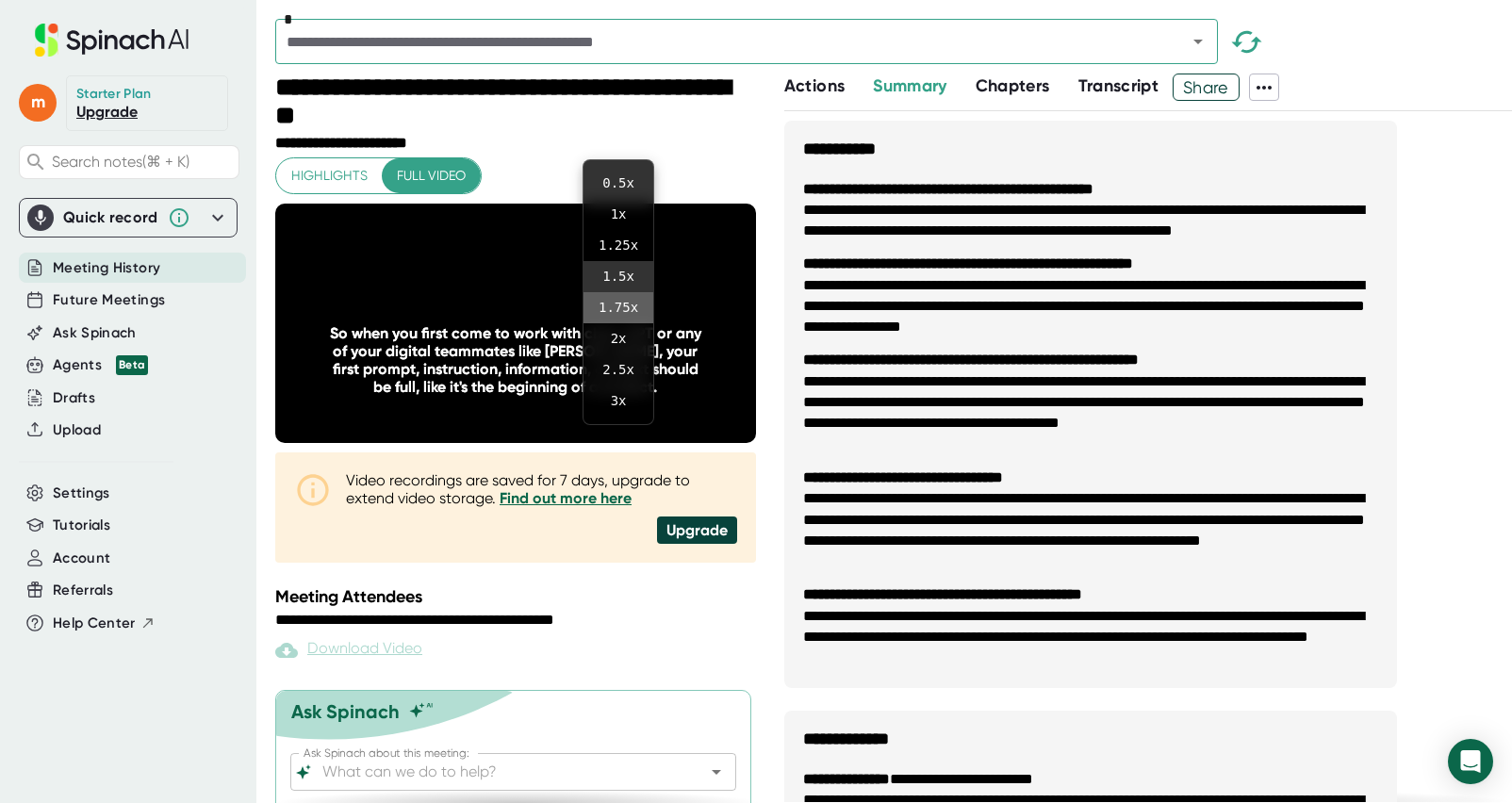
click at [611, 309] on li "1.75 x" at bounding box center [618, 308] width 70 height 31
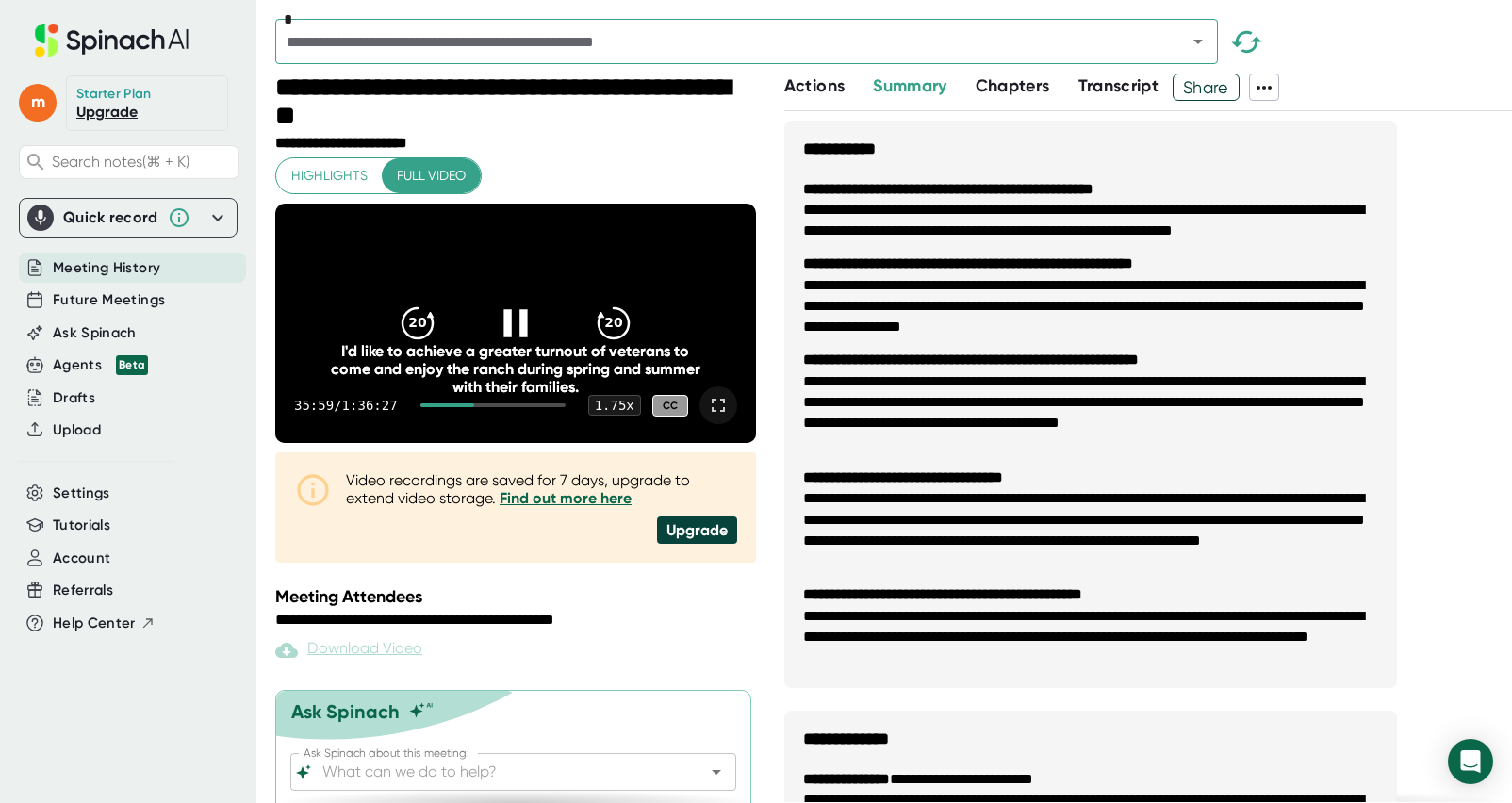
click at [517, 338] on icon at bounding box center [516, 323] width 47 height 47
